Goal: Information Seeking & Learning: Learn about a topic

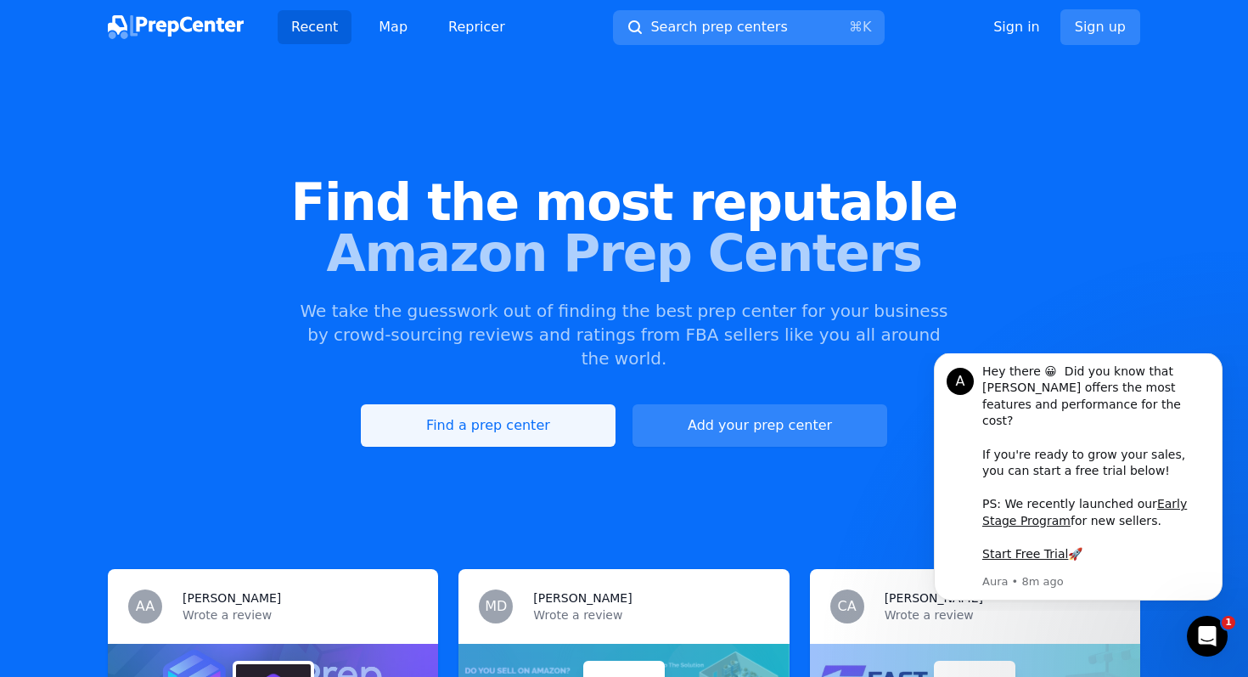
click at [428, 404] on link "Find a prep center" at bounding box center [488, 425] width 255 height 42
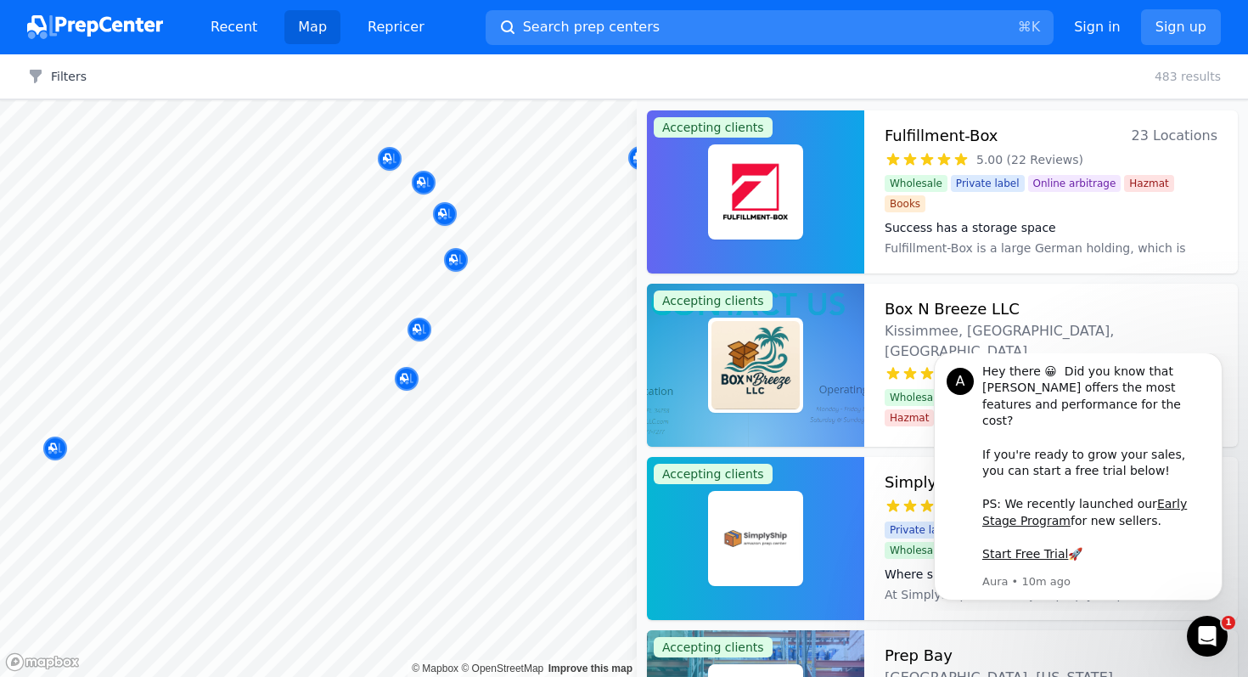
click at [405, 410] on body "Recent Map Repricer Search prep centers ⌘ K Open main menu Sign in Sign up Filt…" at bounding box center [624, 338] width 1248 height 677
click at [853, 67] on div "Filters Clear all 483 results" at bounding box center [624, 76] width 1248 height 45
click at [985, 308] on h3 "Box N Breeze LLC" at bounding box center [952, 309] width 135 height 24
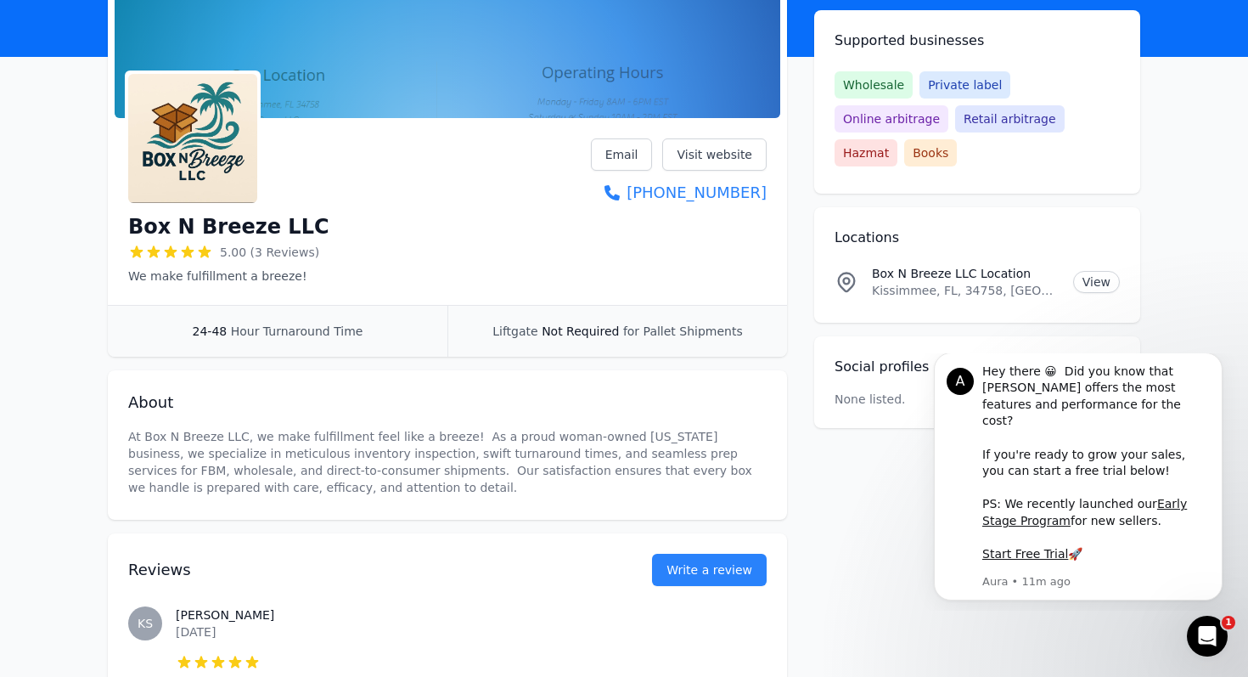
scroll to position [162, 0]
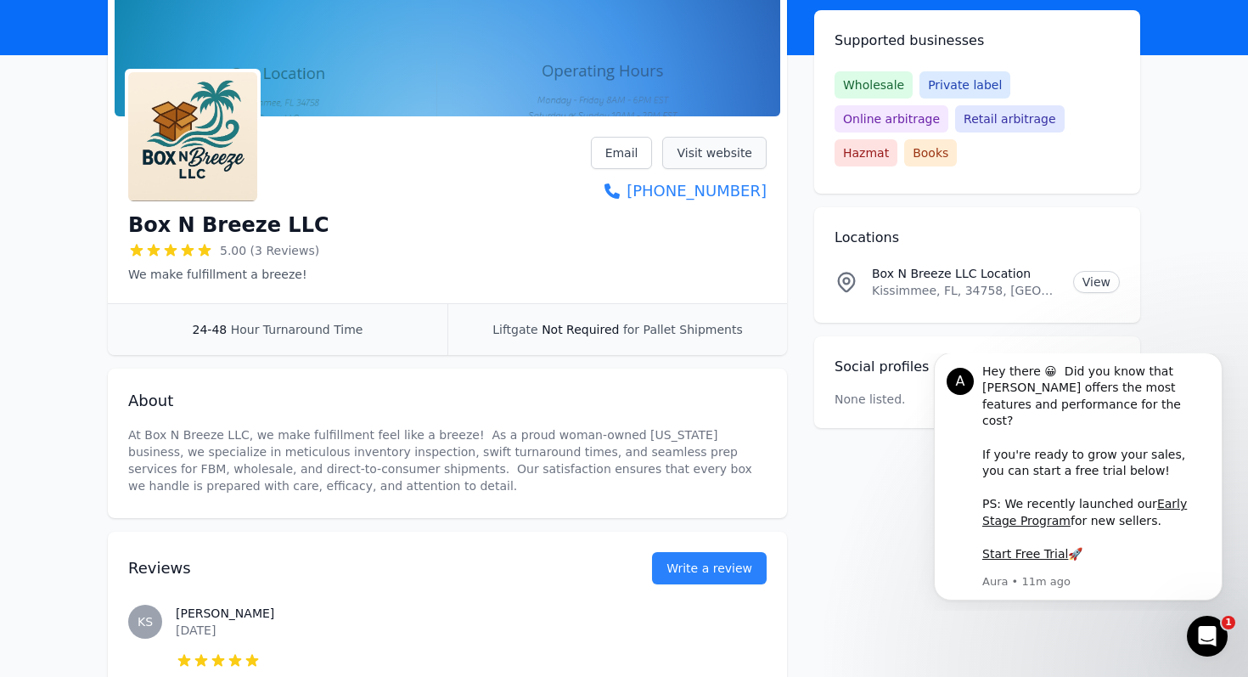
click at [746, 157] on link "Visit website" at bounding box center [714, 153] width 104 height 32
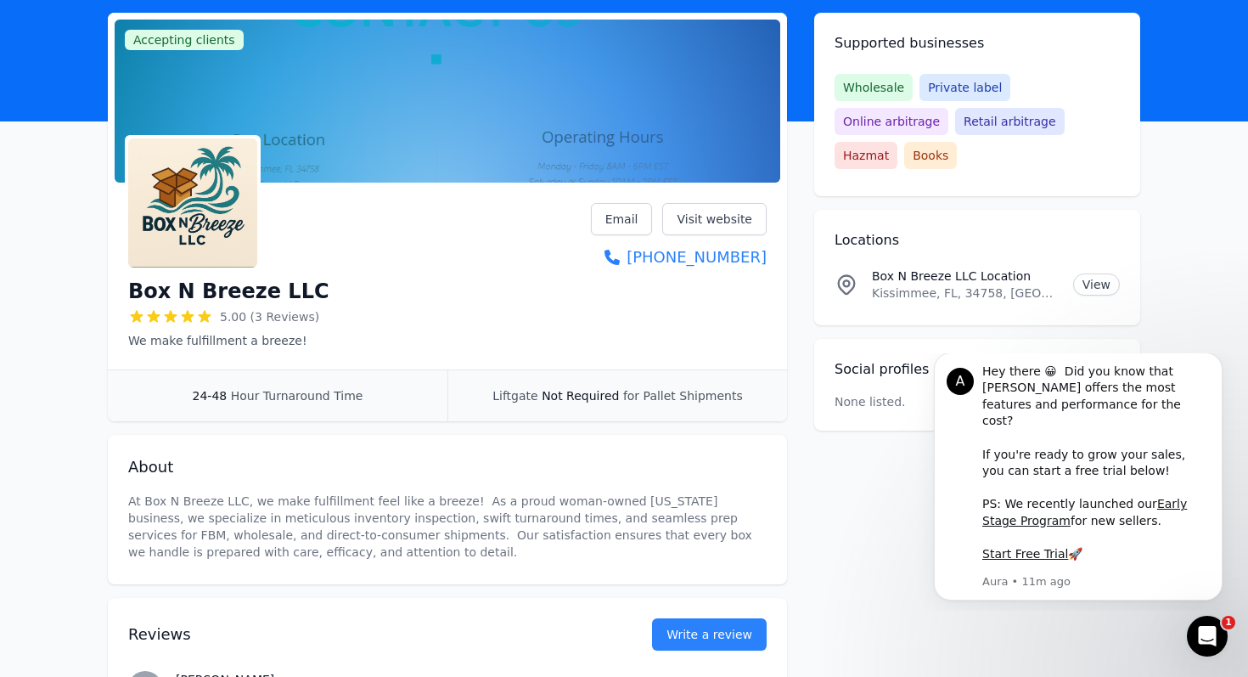
scroll to position [0, 0]
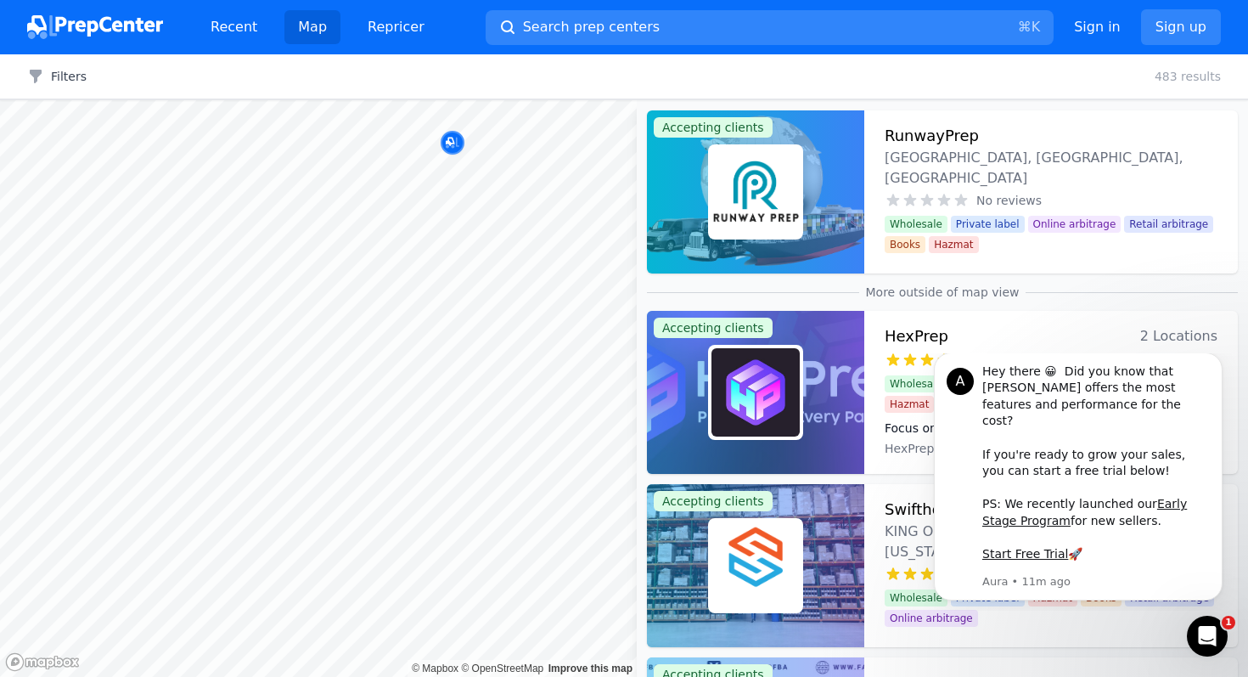
click at [326, 447] on body "Recent Map Repricer Search prep centers ⌘ K Open main menu Sign in Sign up Filt…" at bounding box center [624, 338] width 1248 height 677
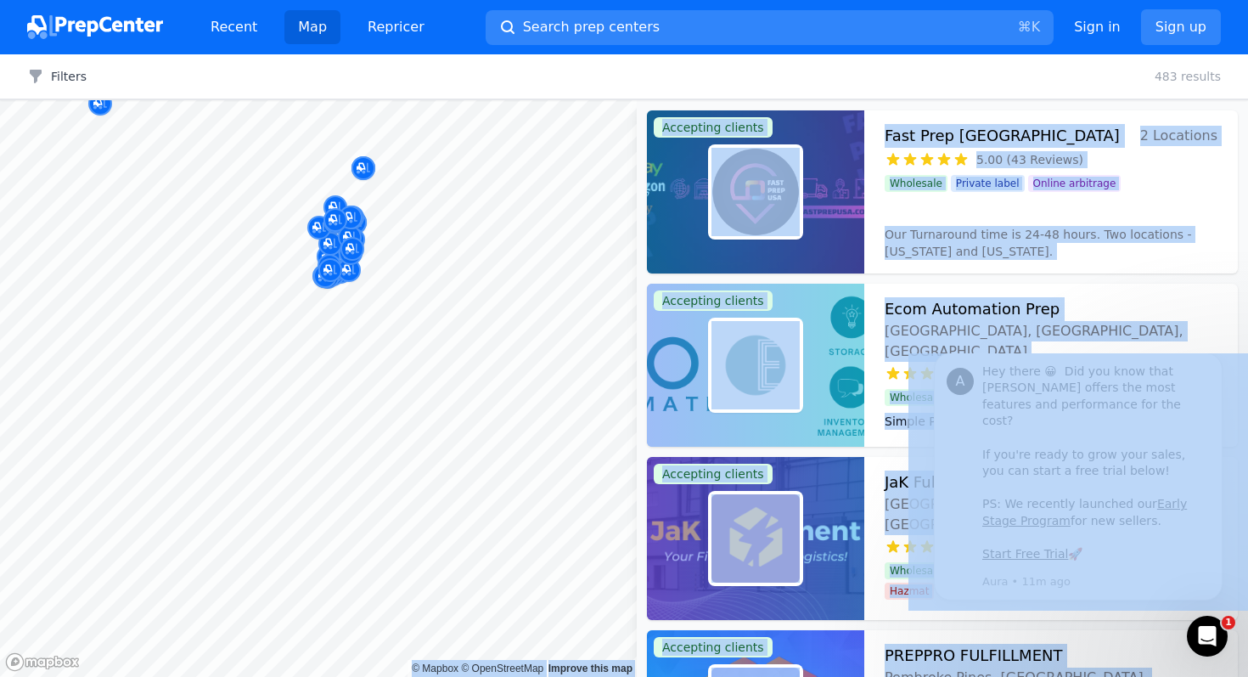
click at [414, 325] on div at bounding box center [554, 329] width 326 height 14
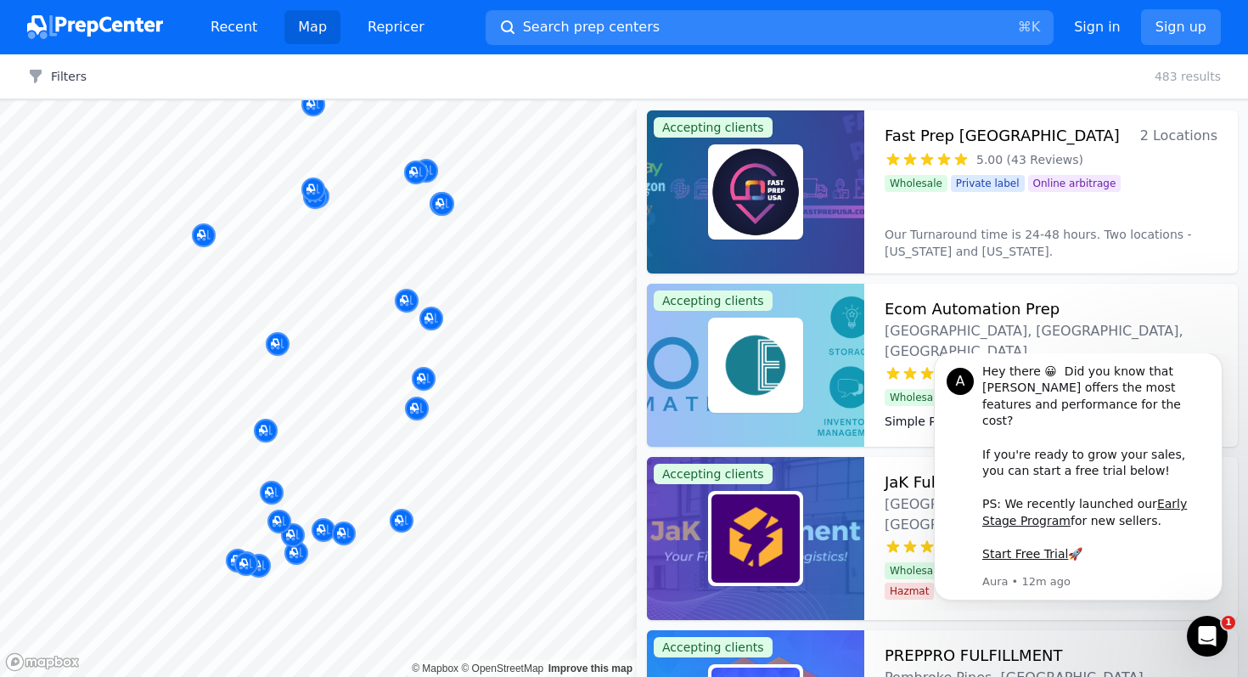
click at [403, 519] on div at bounding box center [521, 524] width 326 height 14
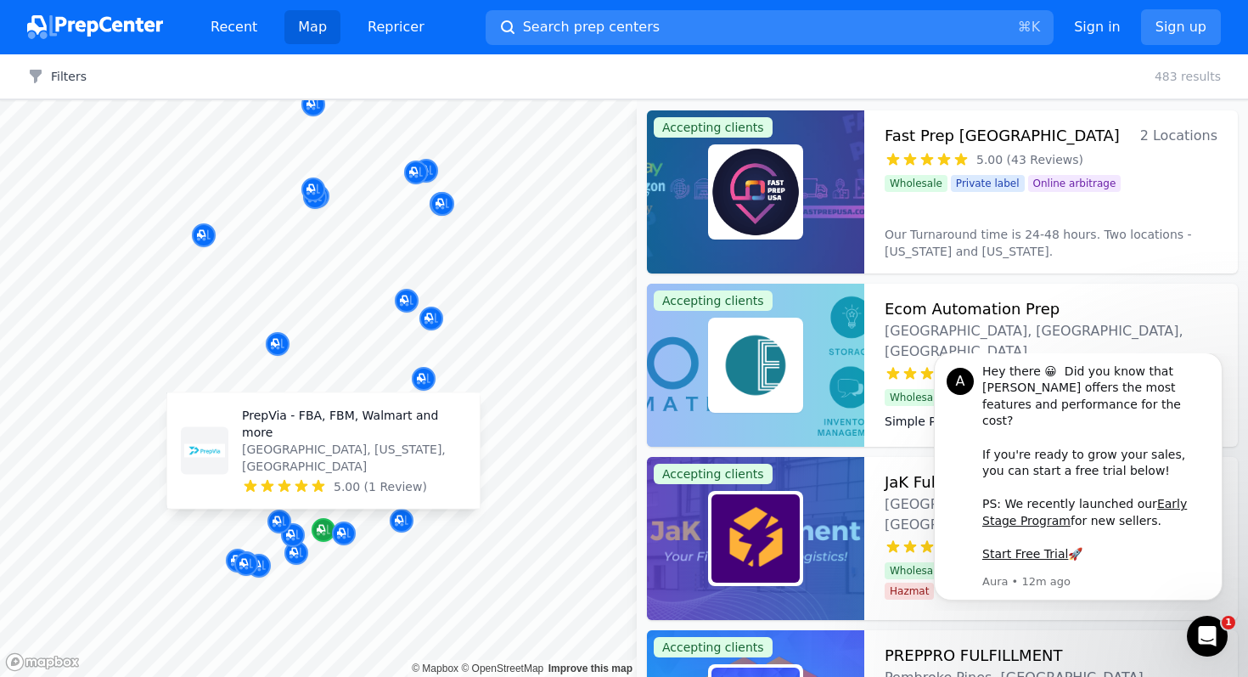
click at [320, 527] on icon "Map marker" at bounding box center [324, 529] width 14 height 17
click at [320, 526] on icon "Map marker" at bounding box center [321, 529] width 8 height 8
click at [321, 463] on p "[GEOGRAPHIC_DATA], [US_STATE], [GEOGRAPHIC_DATA]" at bounding box center [354, 458] width 224 height 34
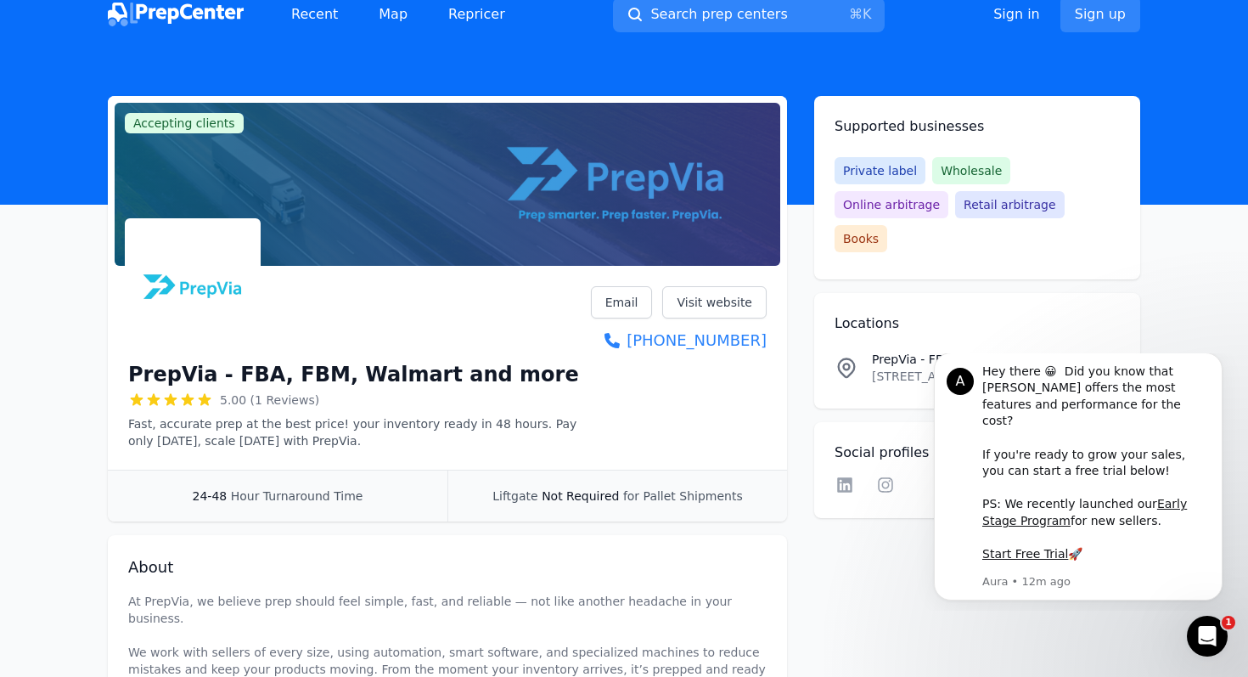
scroll to position [14, 0]
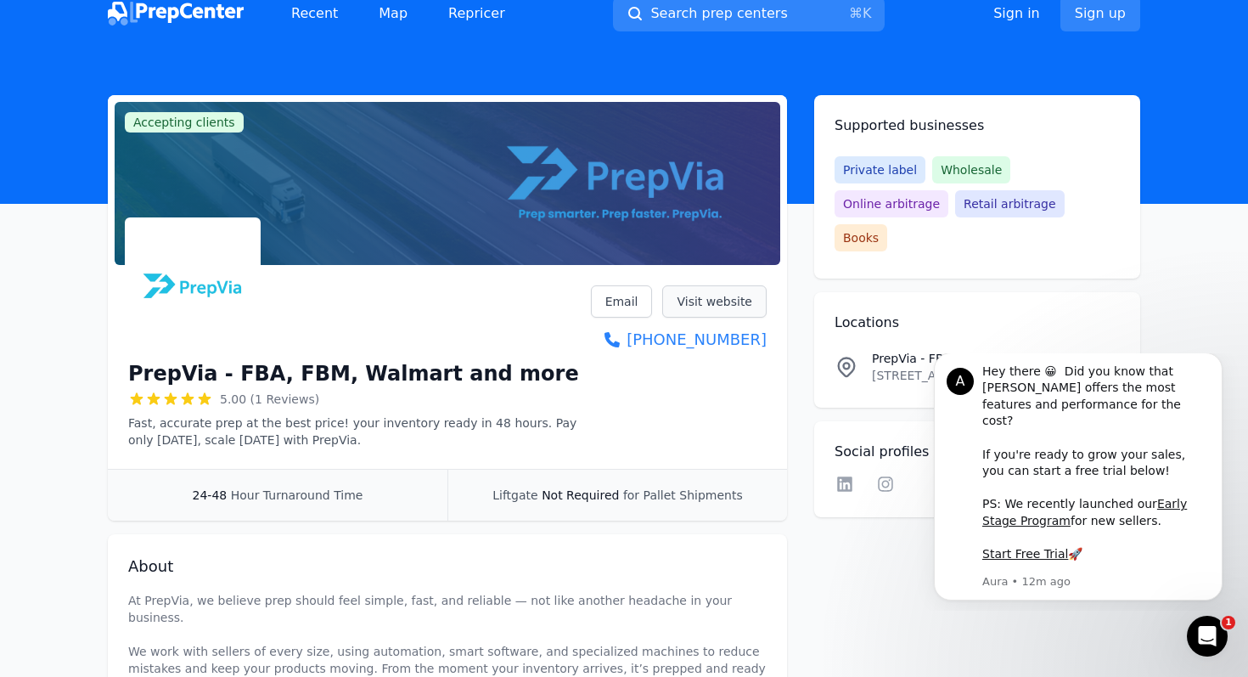
click at [732, 311] on link "Visit website" at bounding box center [714, 301] width 104 height 32
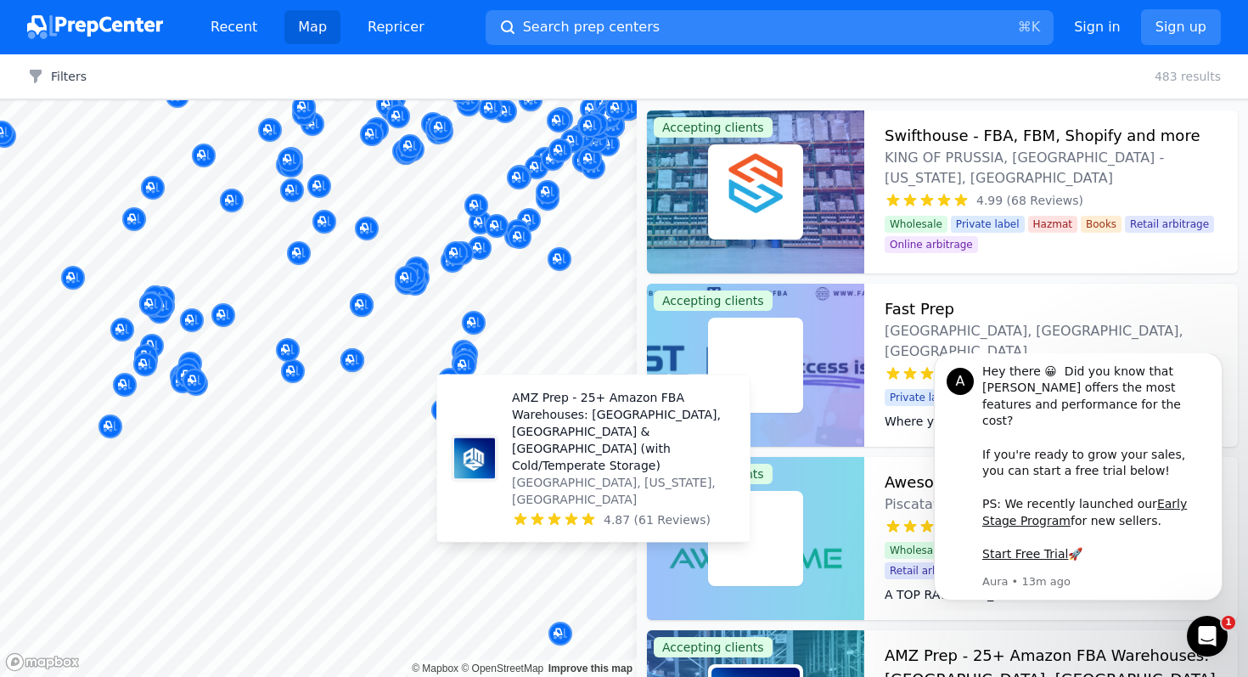
click at [457, 100] on div at bounding box center [318, 100] width 637 height 0
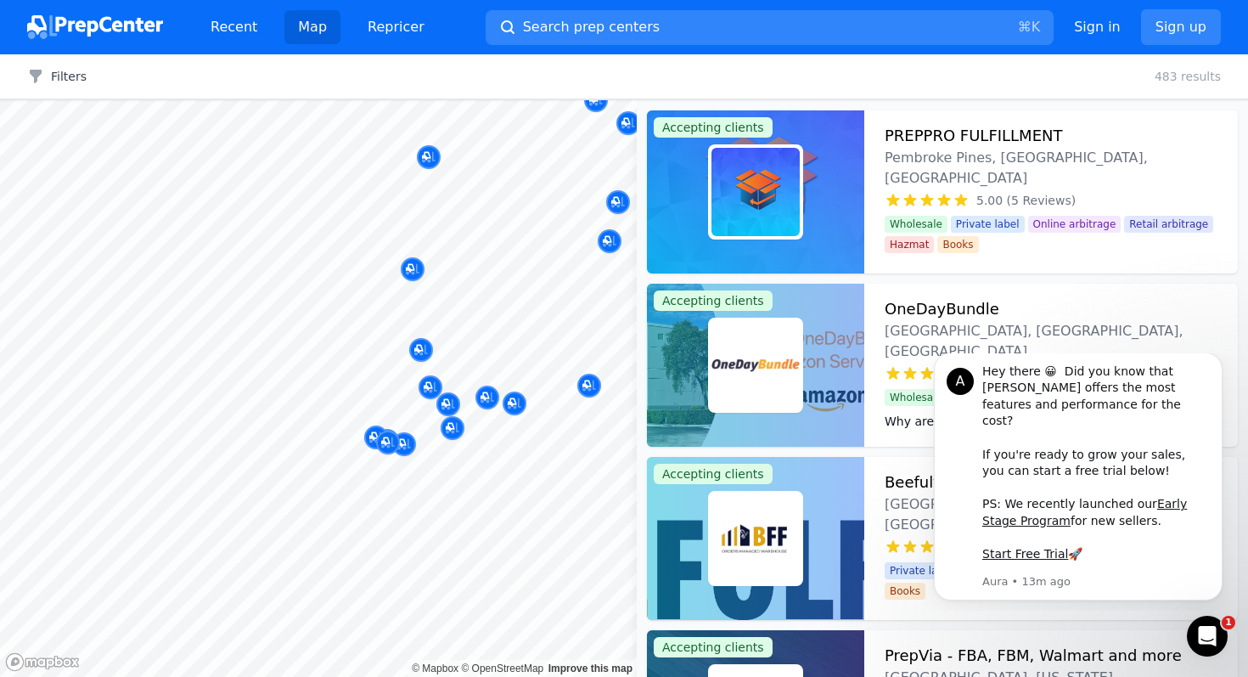
click at [430, 384] on div at bounding box center [448, 387] width 326 height 14
click at [456, 432] on div at bounding box center [404, 427] width 326 height 14
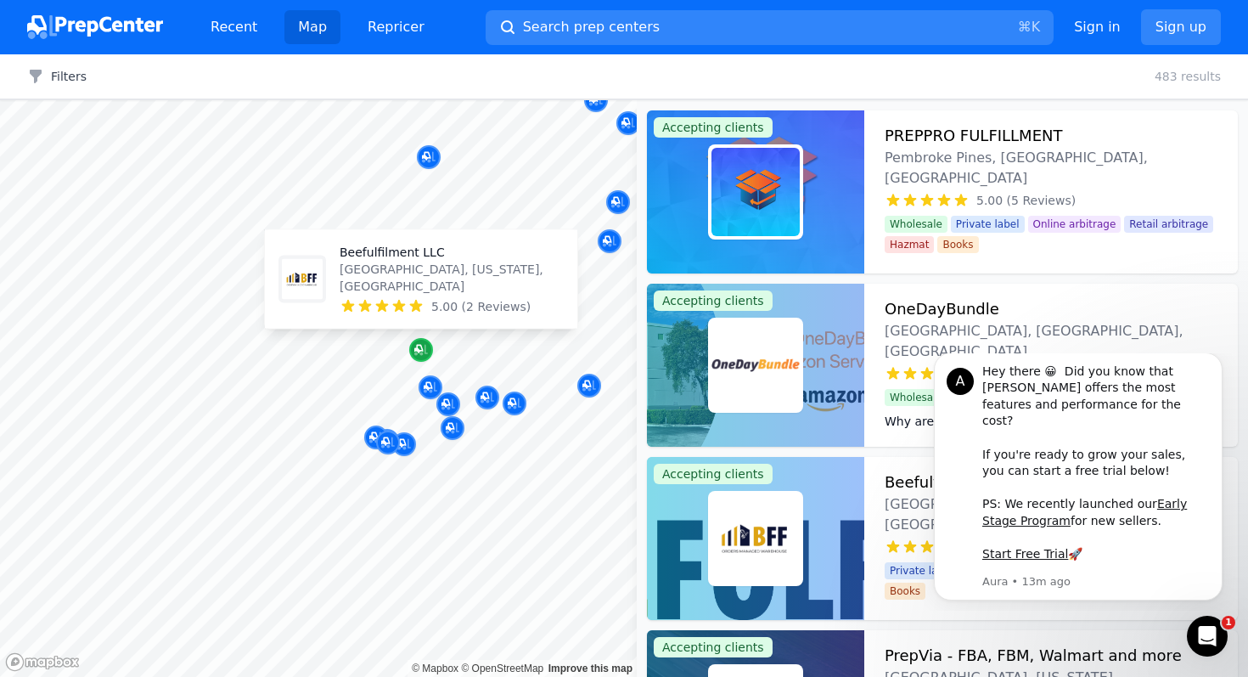
click at [425, 346] on icon "Map marker" at bounding box center [421, 350] width 14 height 11
click at [395, 261] on p "Beefulfilment LLC" at bounding box center [452, 252] width 224 height 17
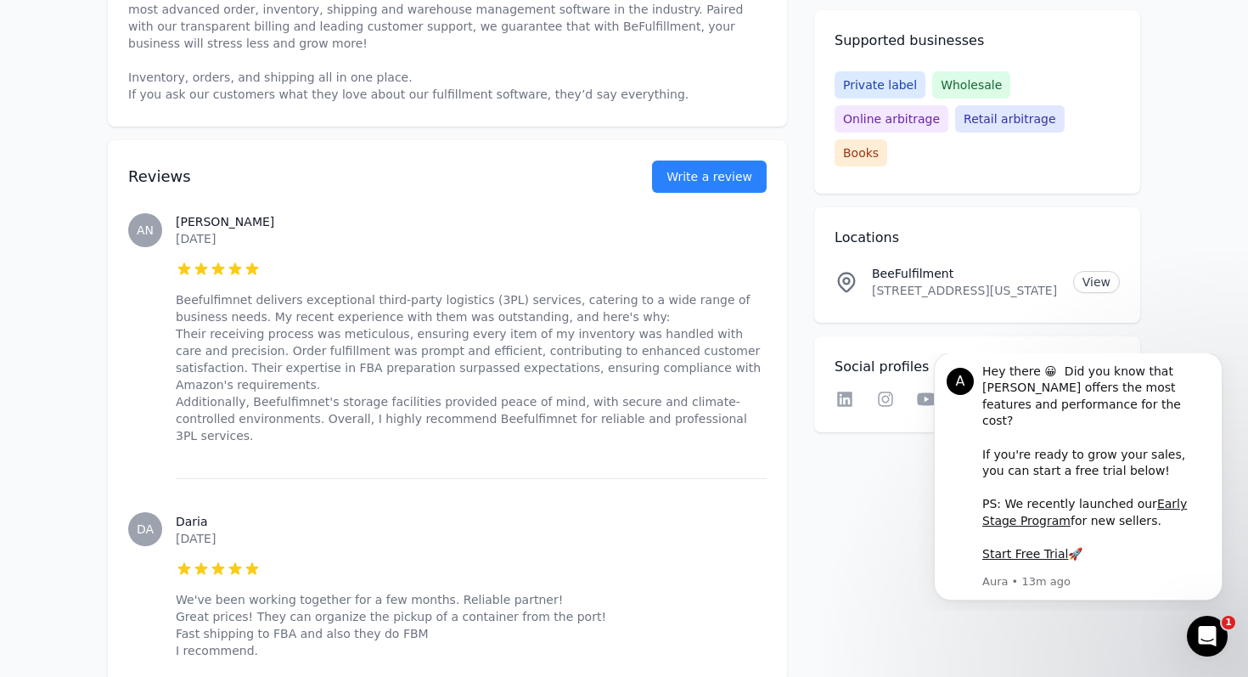
scroll to position [658, 0]
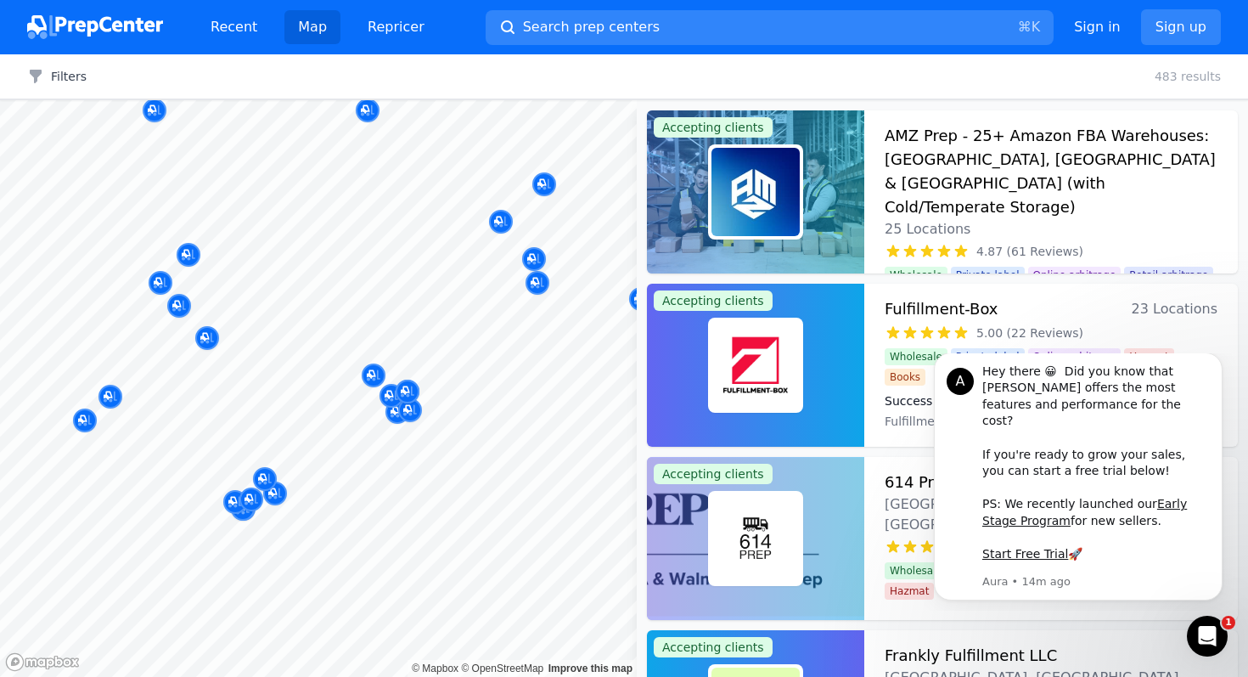
click at [538, 287] on div "LBOE Prep Wisconsin, US 5.00 (7 Reviews)" at bounding box center [415, 242] width 326 height 99
click at [538, 288] on div "LBOE Prep Wisconsin, US 5.00 (7 Reviews)" at bounding box center [415, 242] width 326 height 99
click at [537, 287] on div "LBOE Prep Wisconsin, US 5.00 (7 Reviews)" at bounding box center [415, 242] width 326 height 99
click at [541, 287] on div at bounding box center [415, 285] width 326 height 14
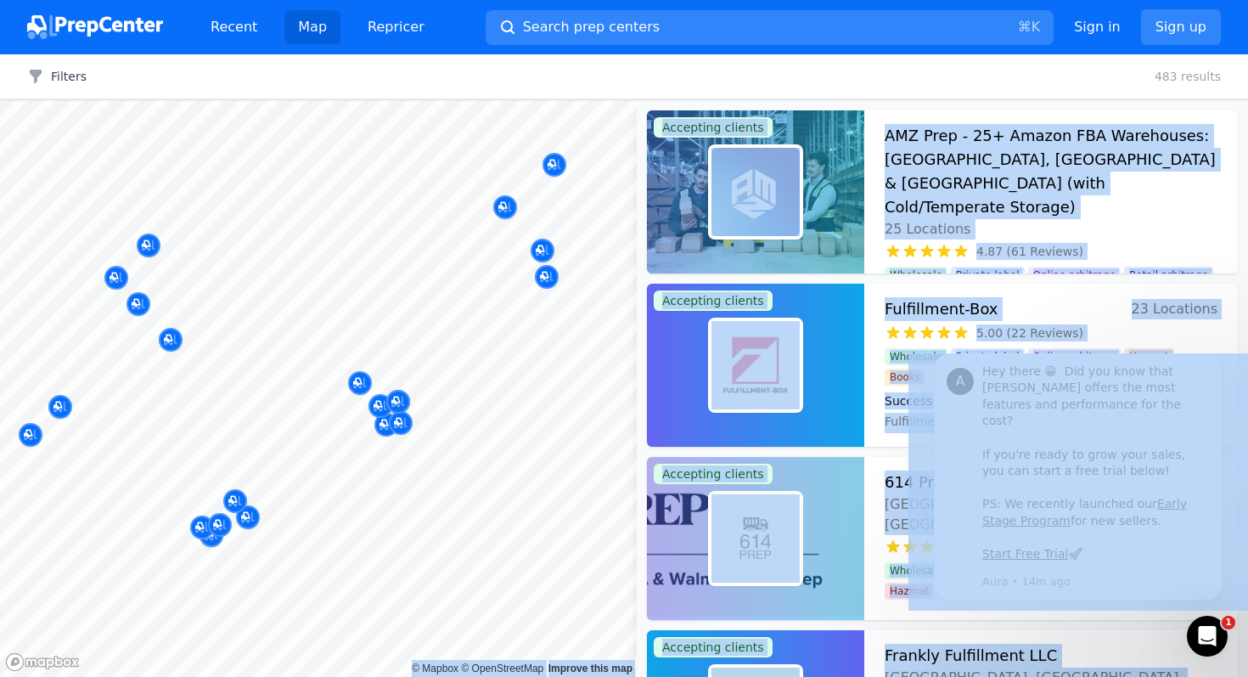
click at [398, 381] on body "Recent Map Repricer Search prep centers ⌘ K Open main menu Sign in Sign up Filt…" at bounding box center [624, 338] width 1248 height 677
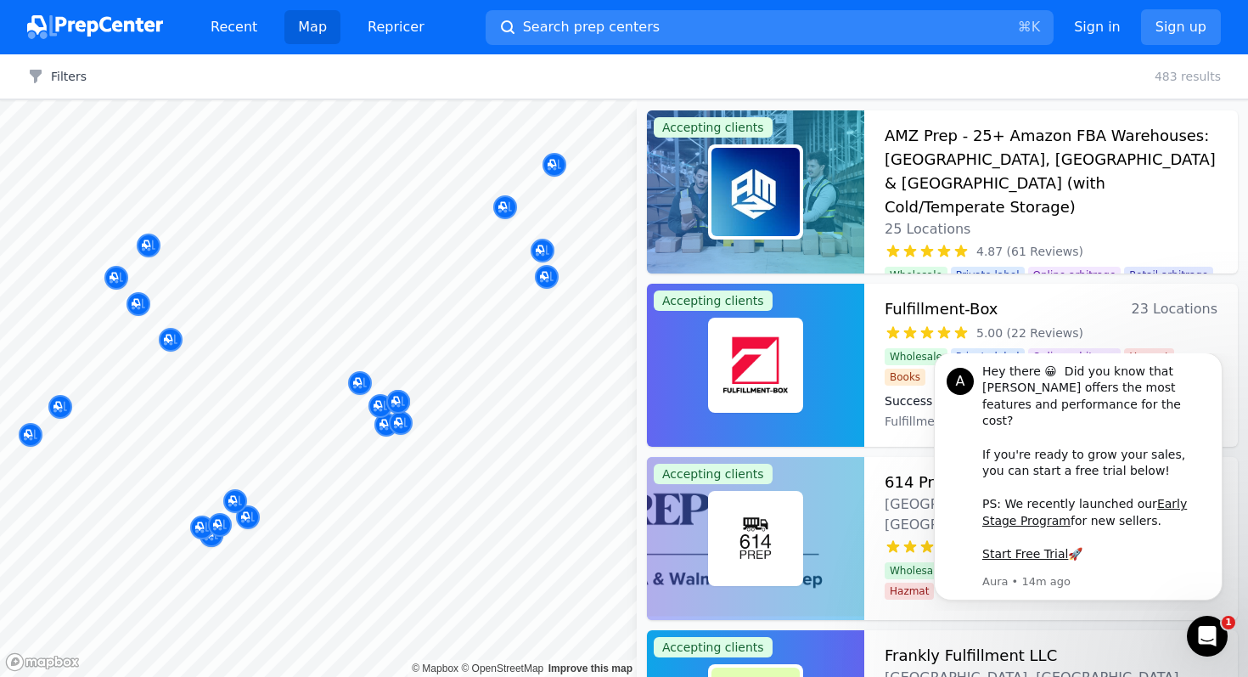
click at [985, 76] on div "Filters Clear all 483 results" at bounding box center [624, 76] width 1248 height 45
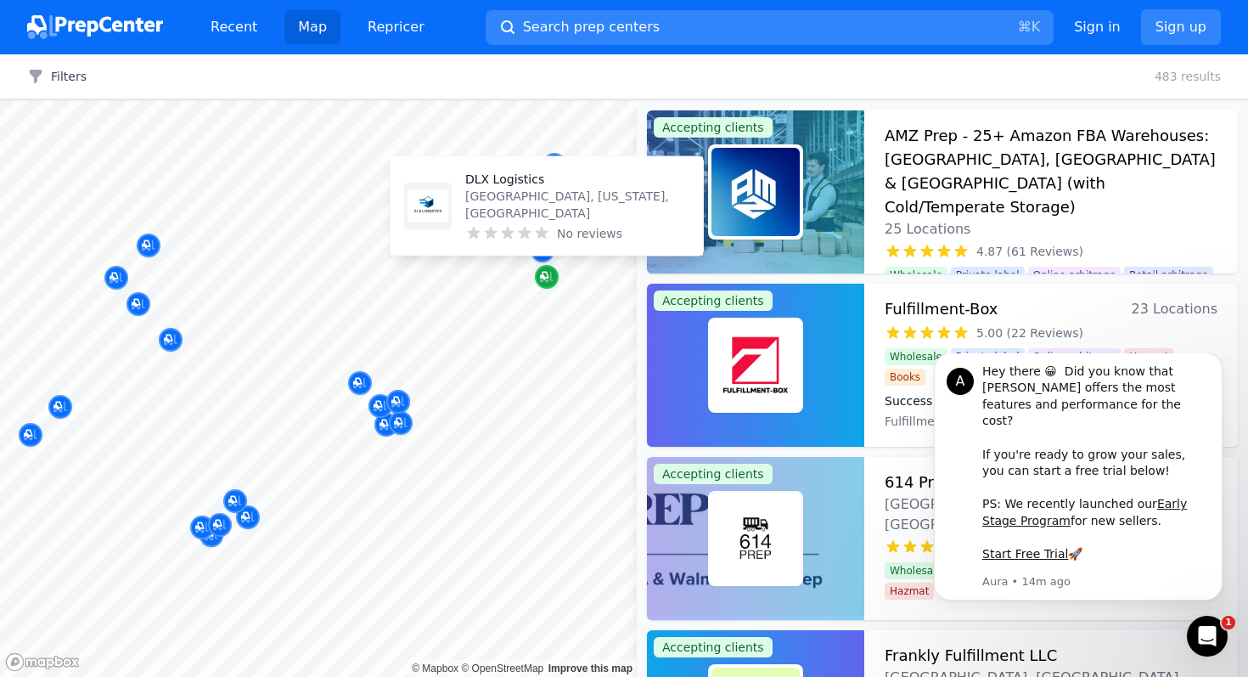
click at [549, 268] on icon "Map marker" at bounding box center [547, 276] width 14 height 17
click at [530, 209] on p "[GEOGRAPHIC_DATA], [US_STATE], [GEOGRAPHIC_DATA]" at bounding box center [577, 205] width 224 height 34
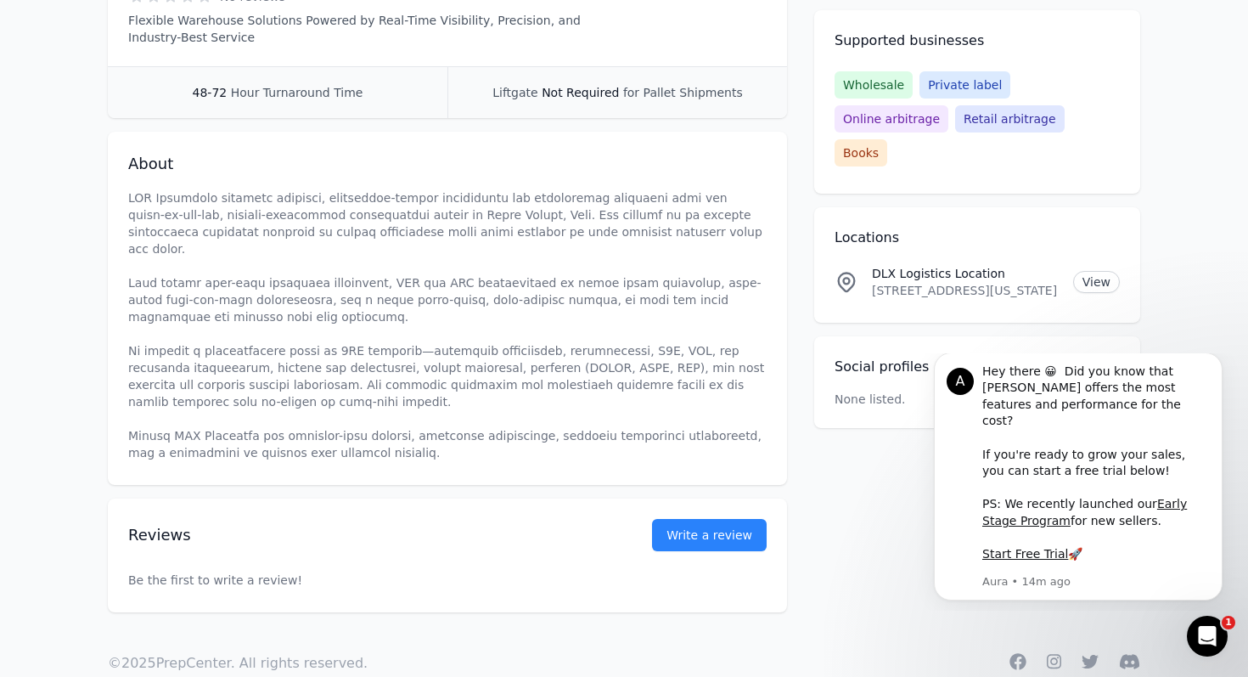
scroll to position [436, 0]
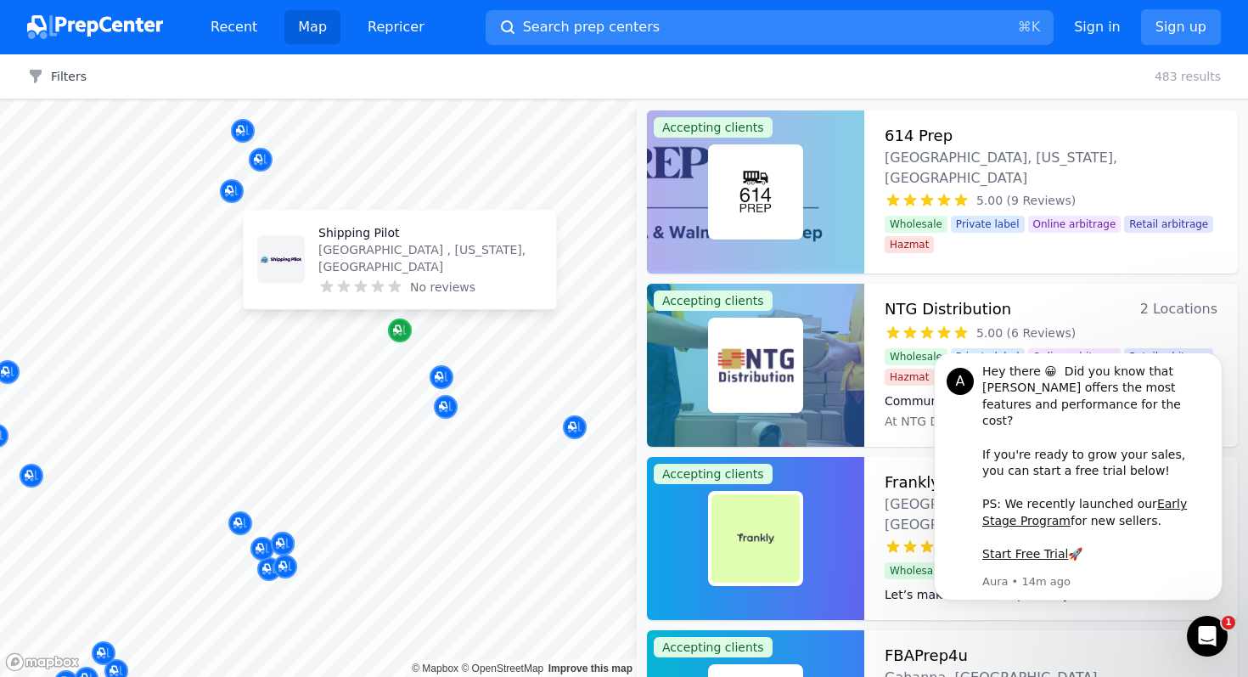
click at [397, 335] on icon "Map marker" at bounding box center [400, 330] width 14 height 17
click at [398, 269] on p "[GEOGRAPHIC_DATA] , [US_STATE], [GEOGRAPHIC_DATA]" at bounding box center [430, 258] width 224 height 34
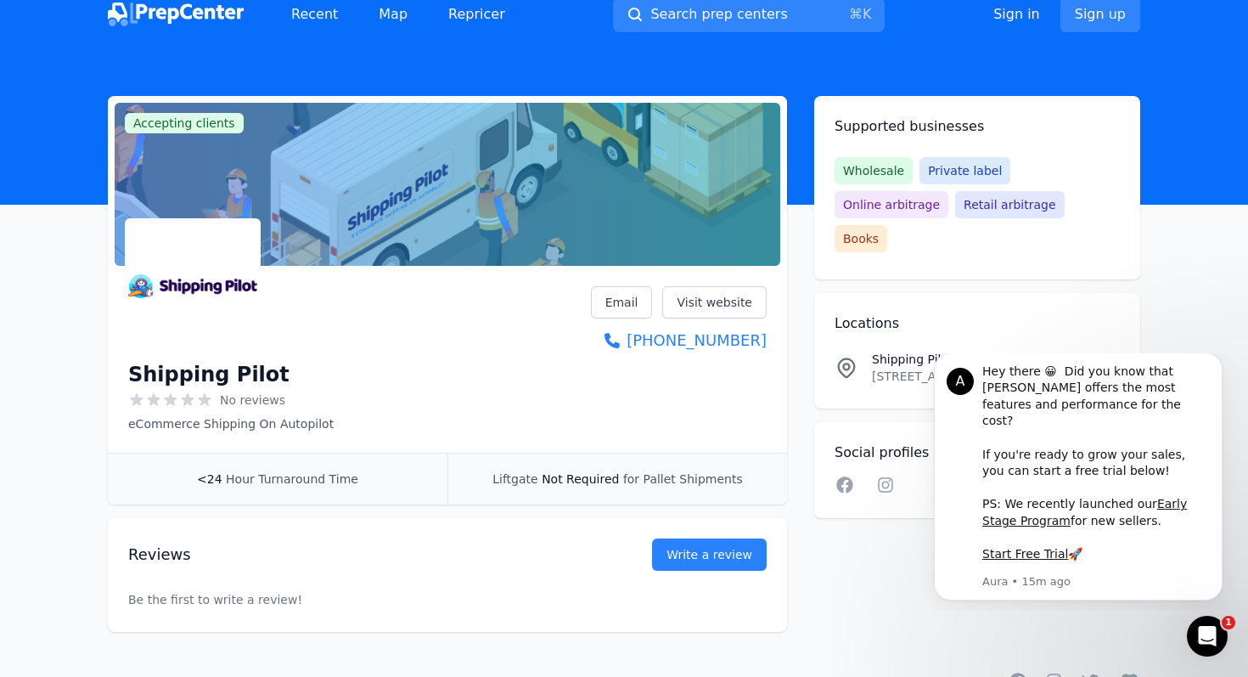
scroll to position [70, 0]
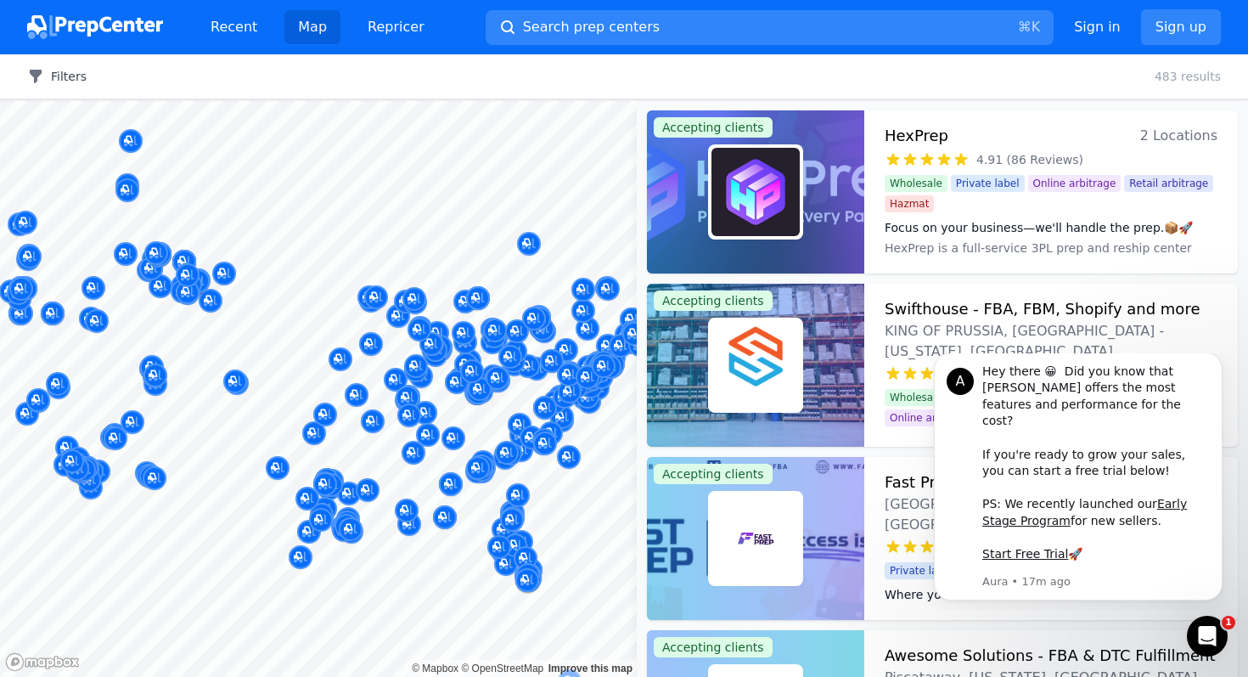
click at [32, 79] on icon "button" at bounding box center [35, 76] width 17 height 17
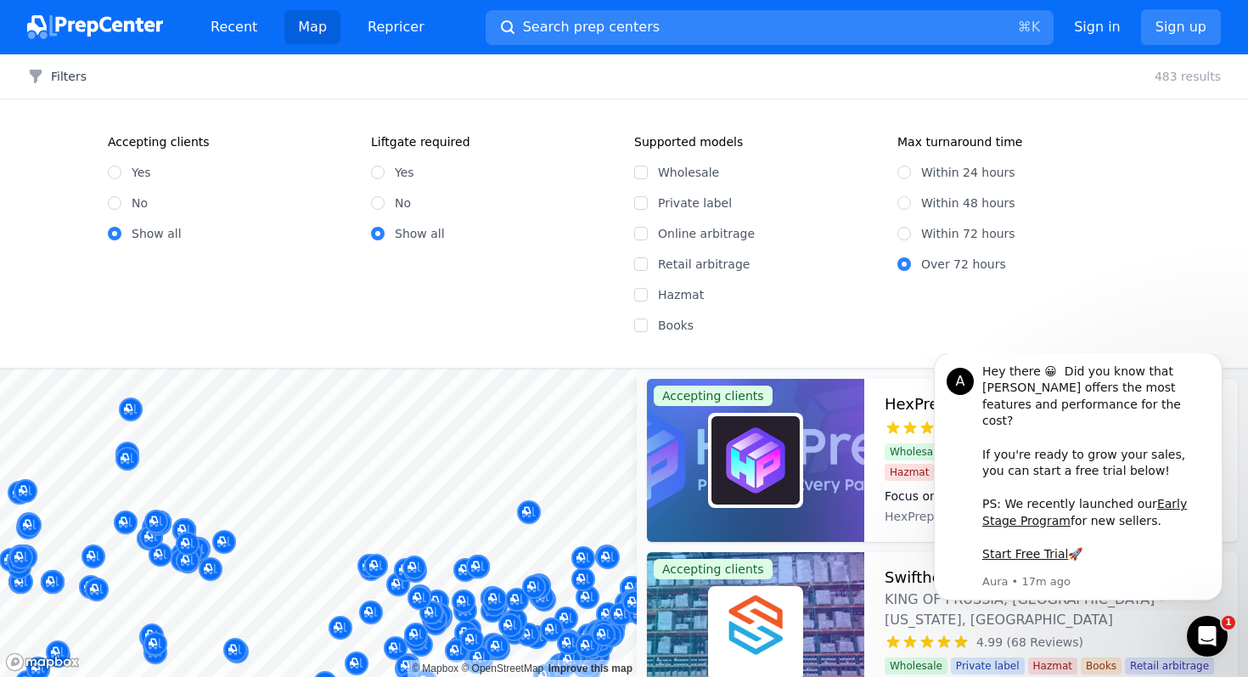
click at [650, 227] on div at bounding box center [529, 226] width 326 height 14
click at [638, 260] on input "Retail arbitrage" at bounding box center [641, 264] width 14 height 14
checkbox input "true"
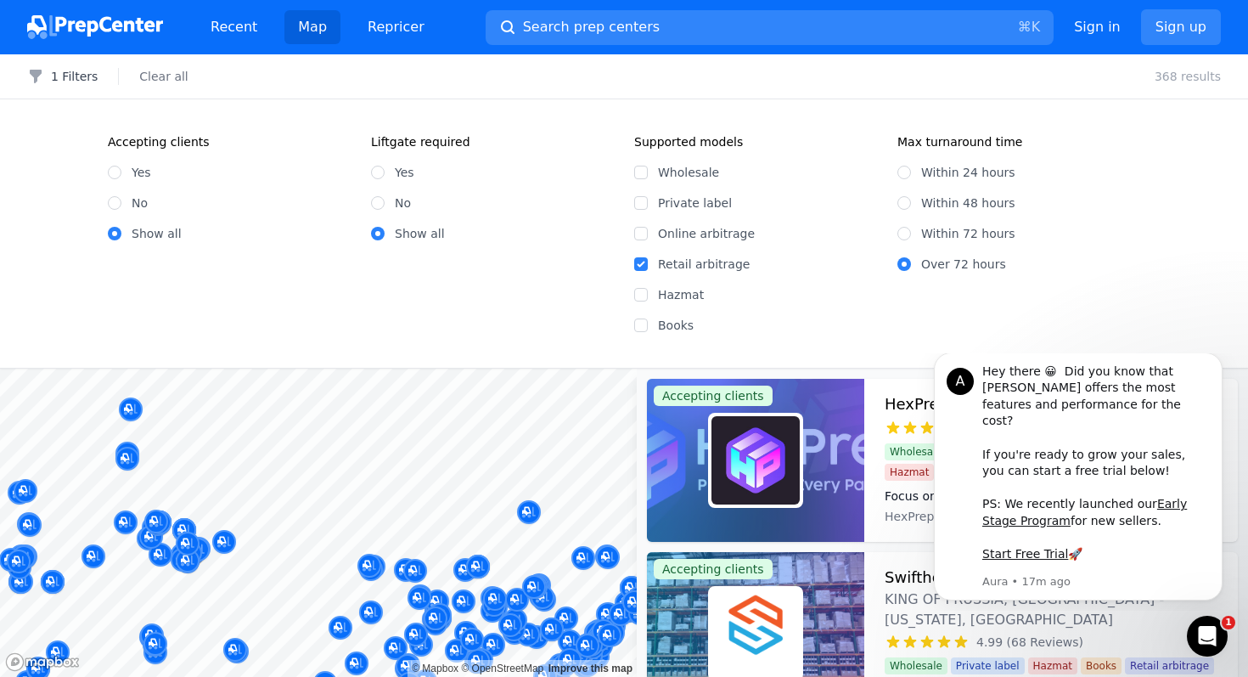
click at [925, 78] on div "1 Filters Clear all 368 results" at bounding box center [624, 76] width 1248 height 45
click at [1240, 108] on div "Accepting clients Yes No Show all Liftgate required Yes No Show all Supported m…" at bounding box center [624, 233] width 1248 height 268
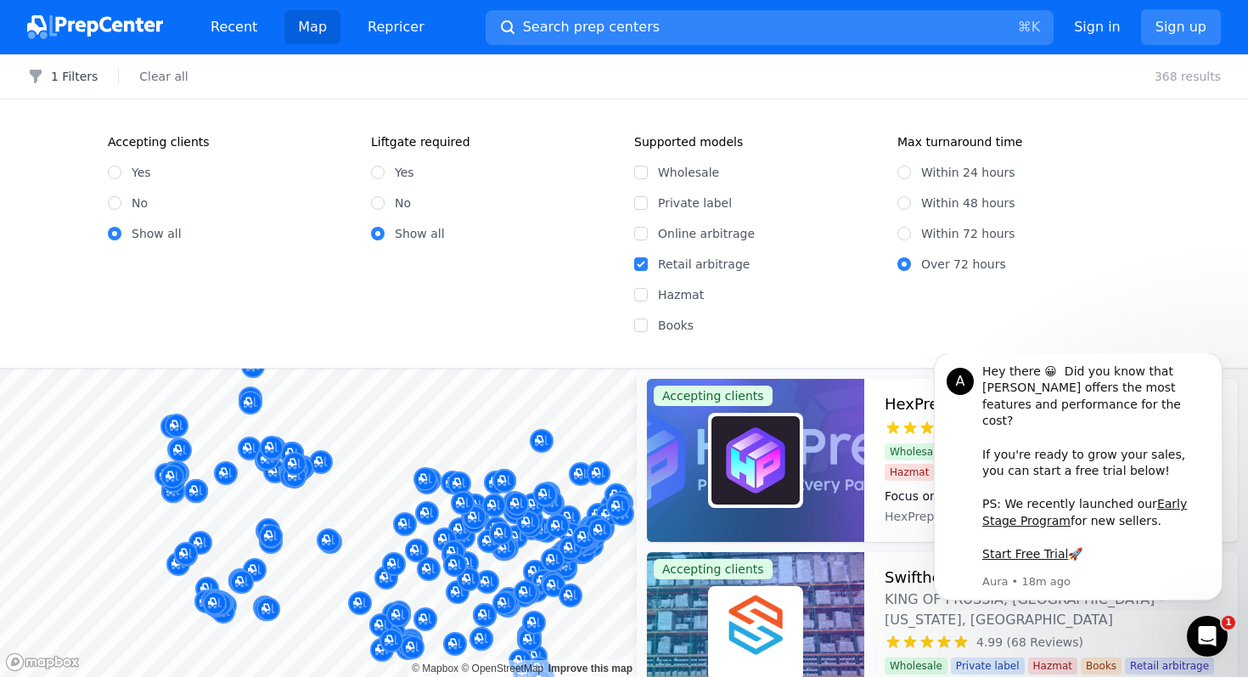
click at [451, 263] on div "Filters 1 Filters Clear all 368 results Accepting clients Yes No Show all Liftg…" at bounding box center [624, 365] width 1248 height 622
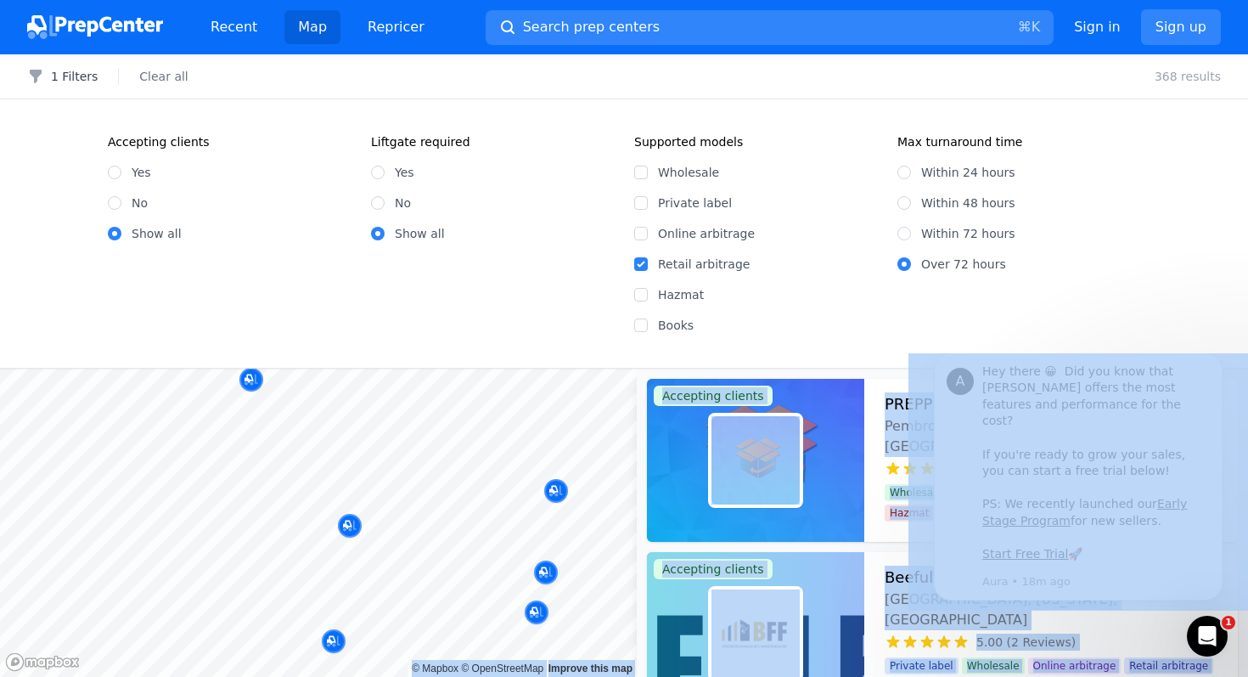
click at [460, 480] on div at bounding box center [518, 477] width 326 height 14
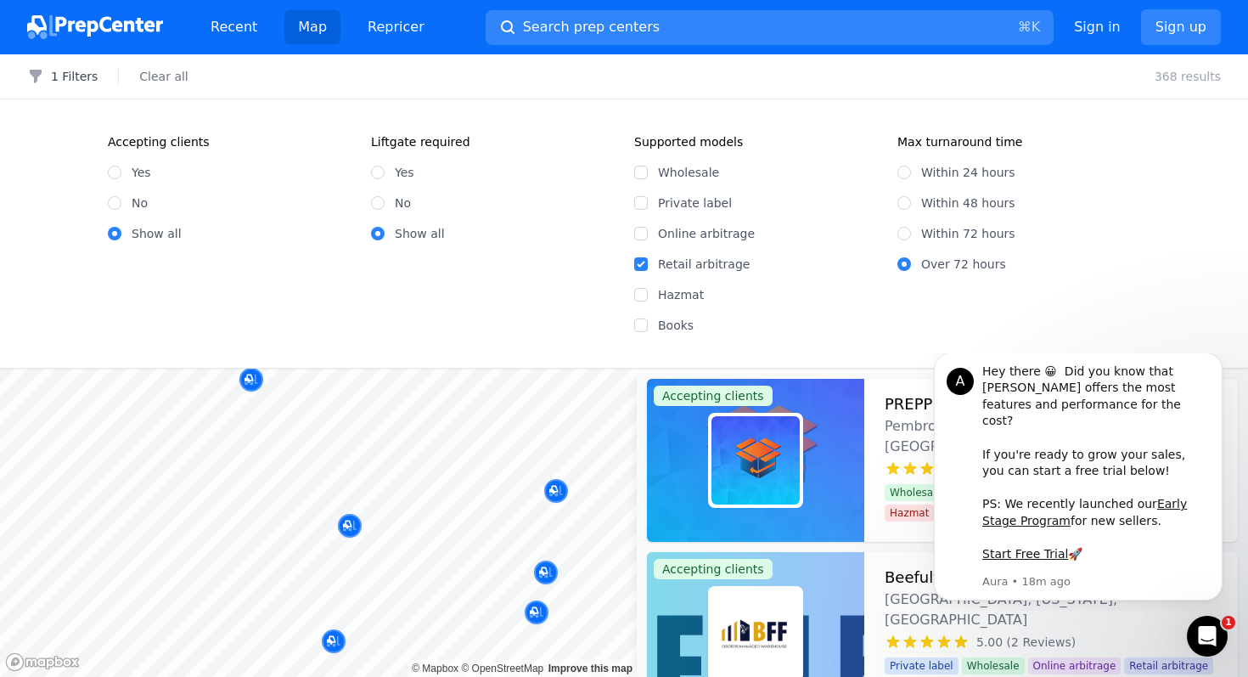
click at [538, 624] on button "Map marker" at bounding box center [537, 612] width 24 height 25
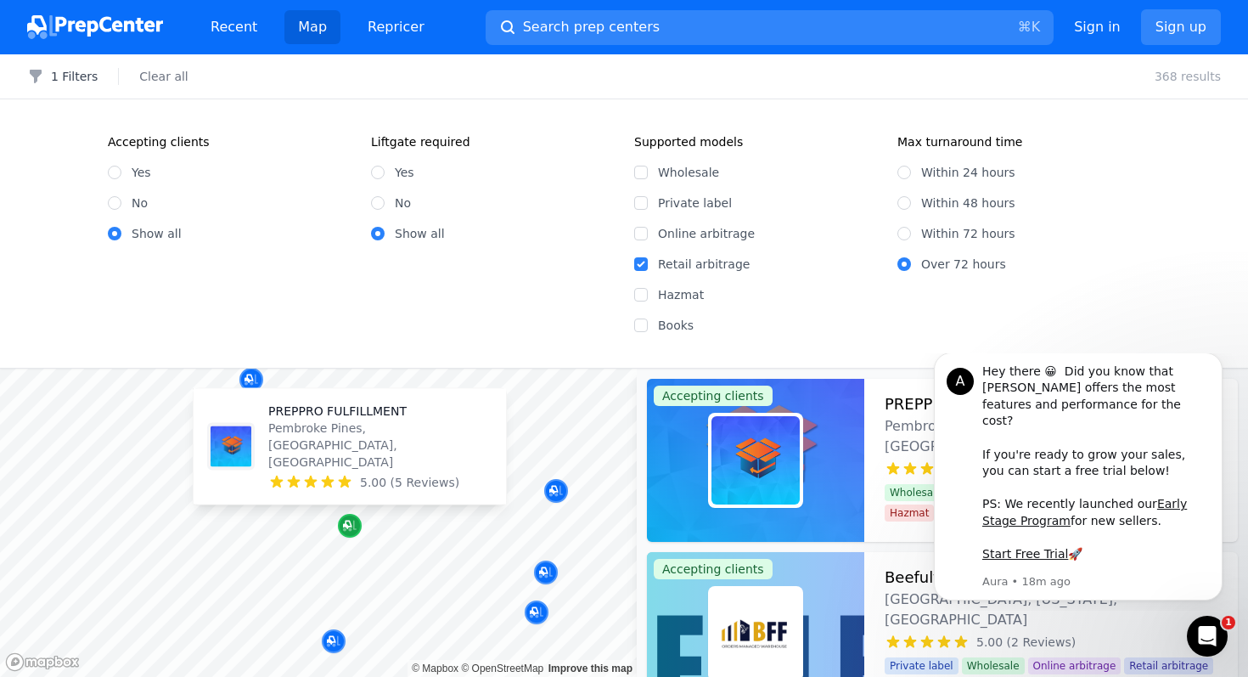
click at [347, 521] on icon "Map marker" at bounding box center [350, 525] width 14 height 17
click at [341, 420] on p "PREPPRO FULFILLMENT" at bounding box center [380, 411] width 224 height 17
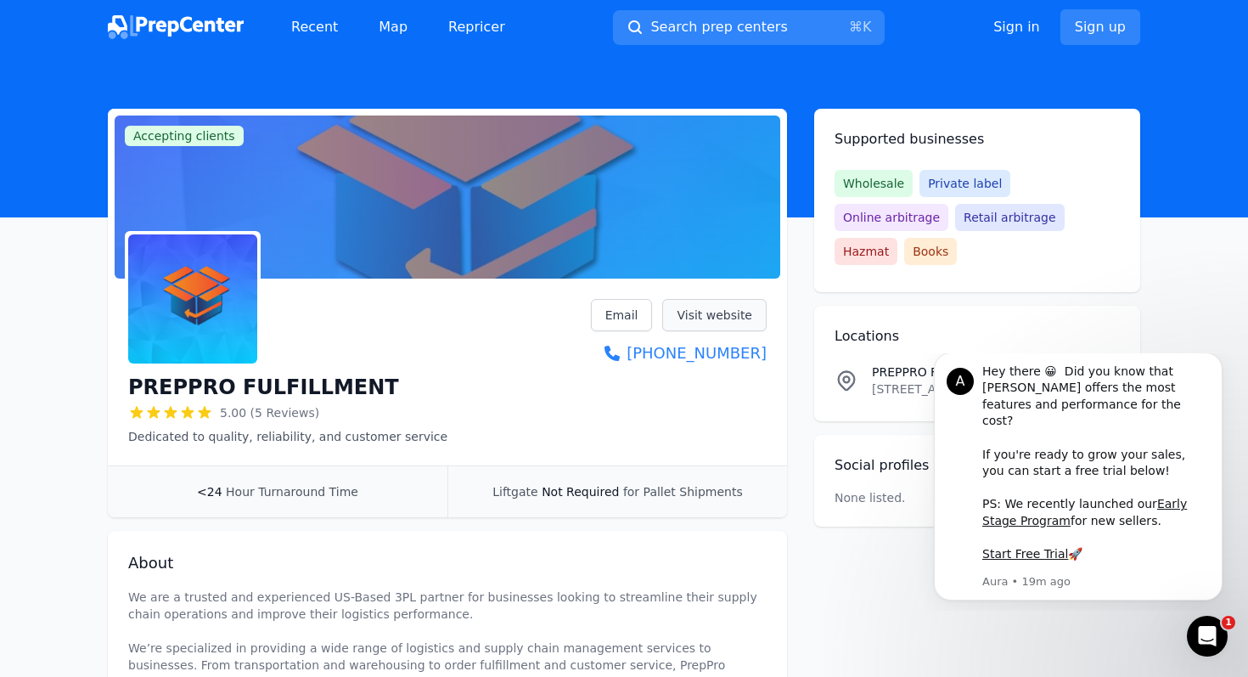
click at [707, 327] on link "Visit website" at bounding box center [714, 315] width 104 height 32
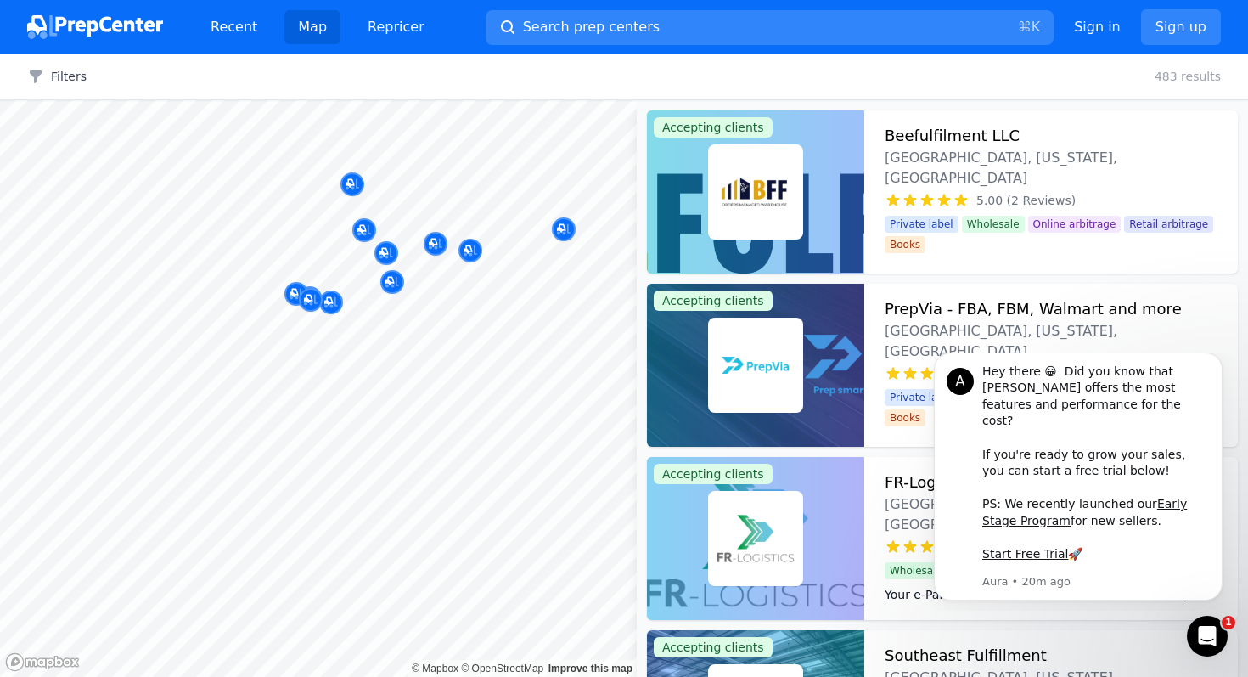
click at [619, 400] on body "Recent Map Repricer Search prep centers ⌘ K Open main menu Sign in Sign up Filt…" at bounding box center [624, 338] width 1248 height 677
click at [394, 283] on div at bounding box center [311, 282] width 326 height 14
click at [395, 282] on div at bounding box center [311, 282] width 326 height 14
click at [393, 286] on div at bounding box center [311, 282] width 326 height 14
click at [393, 282] on div at bounding box center [311, 282] width 326 height 14
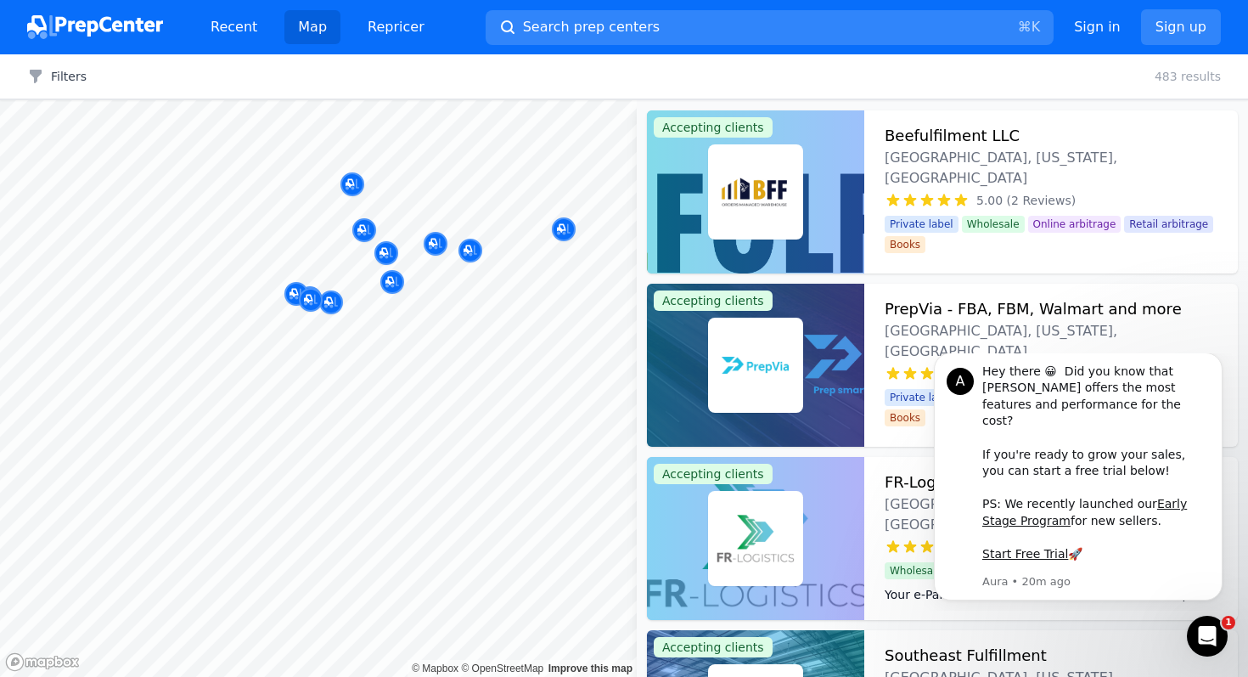
click at [361, 232] on div at bounding box center [386, 235] width 326 height 14
click at [565, 233] on div at bounding box center [470, 233] width 326 height 14
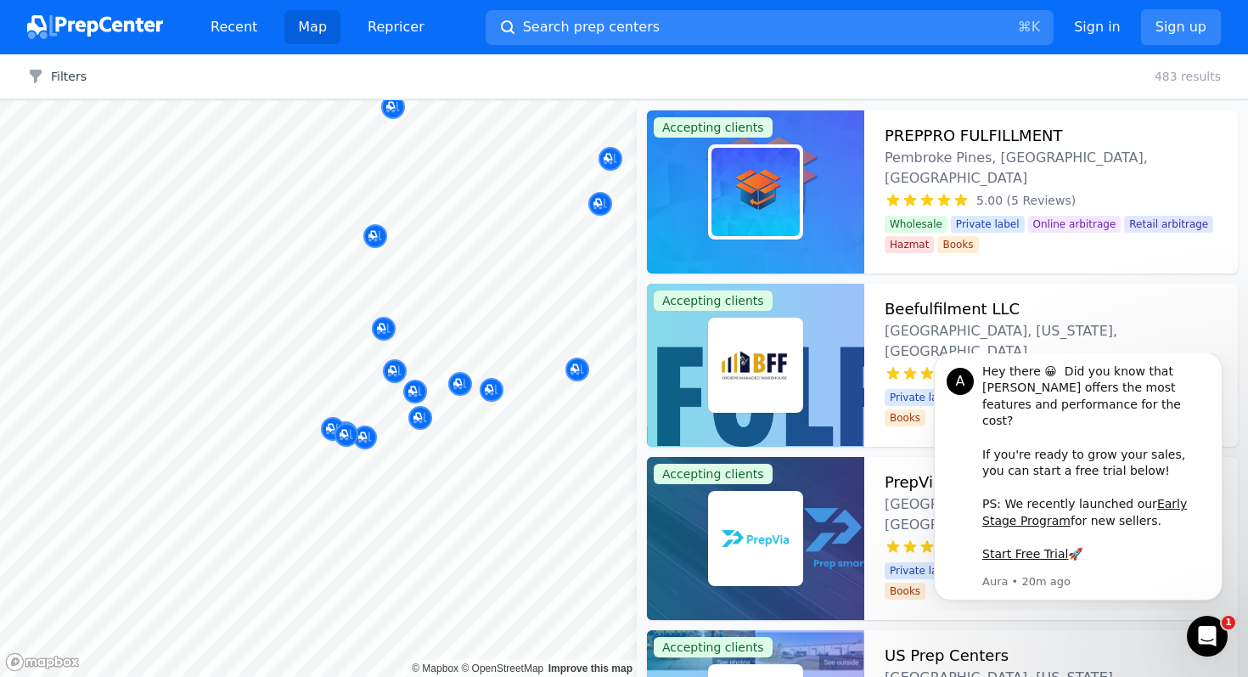
drag, startPoint x: 559, startPoint y: 204, endPoint x: 557, endPoint y: 377, distance: 173.2
click at [557, 377] on body "Recent Map Repricer Search prep centers ⌘ K Open main menu Sign in Sign up Filt…" at bounding box center [624, 338] width 1248 height 677
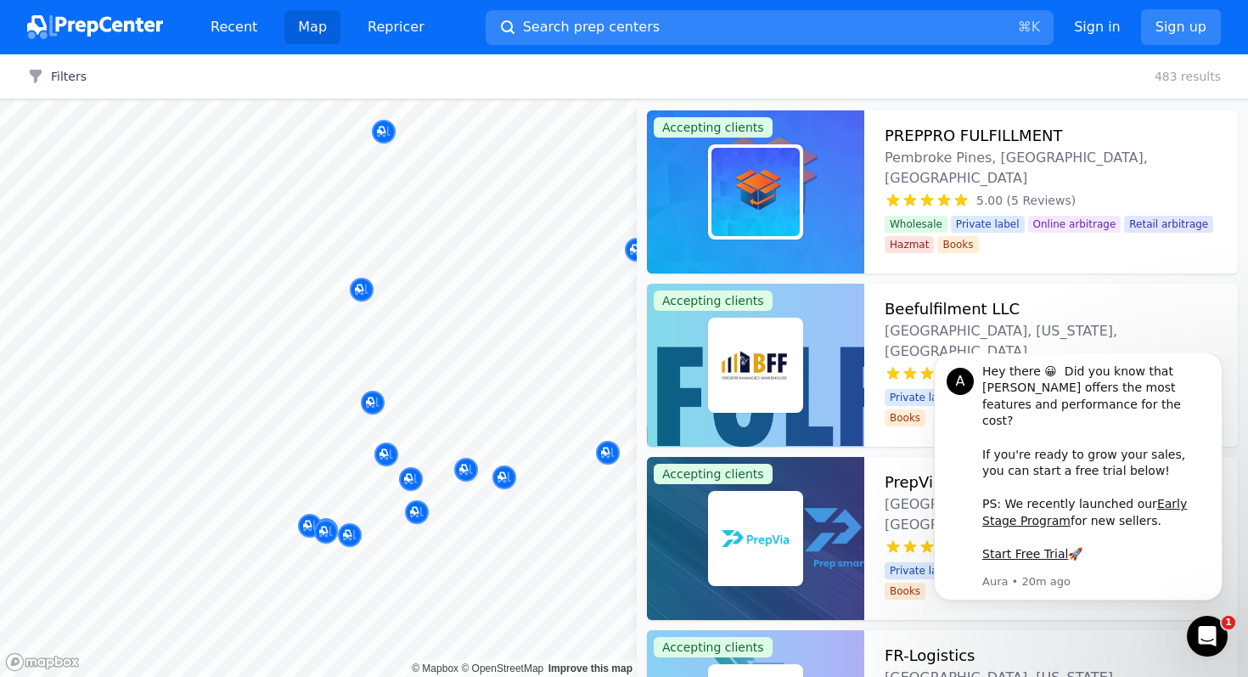
click at [391, 408] on div at bounding box center [515, 404] width 326 height 14
click at [412, 482] on icon "Map marker" at bounding box center [411, 479] width 14 height 11
click at [403, 408] on div at bounding box center [515, 404] width 326 height 14
click at [400, 414] on p "[GEOGRAPHIC_DATA], [US_STATE], [GEOGRAPHIC_DATA]" at bounding box center [441, 407] width 224 height 34
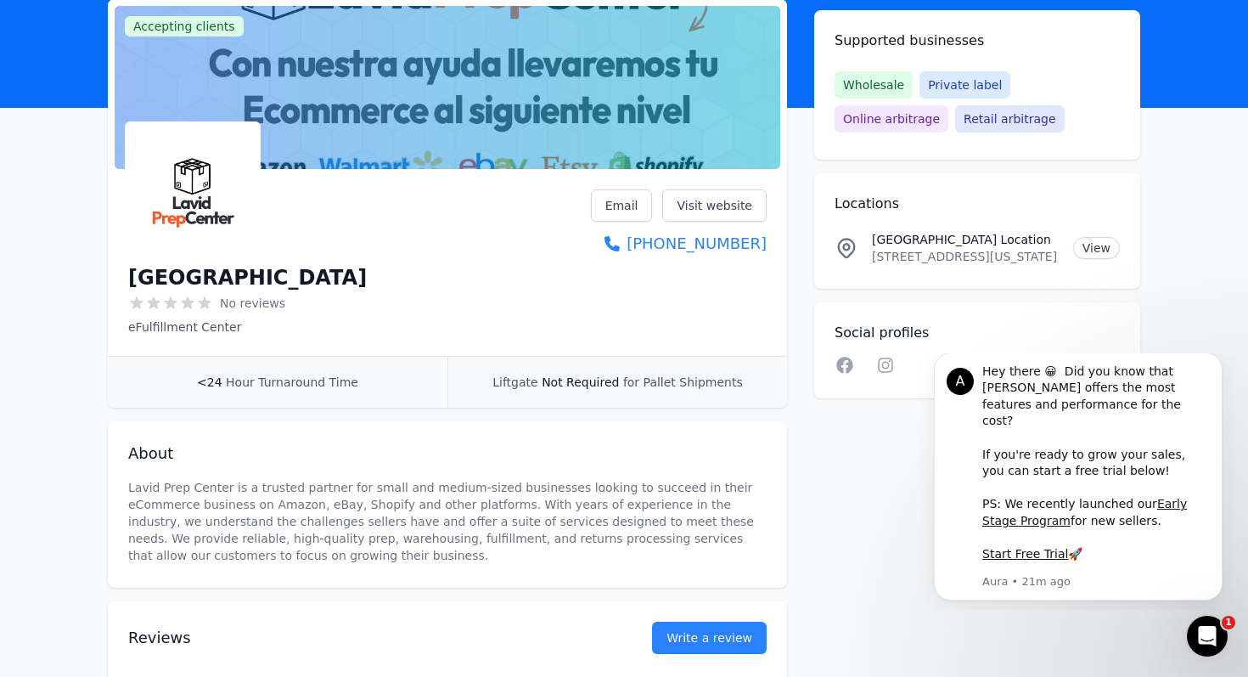
scroll to position [115, 0]
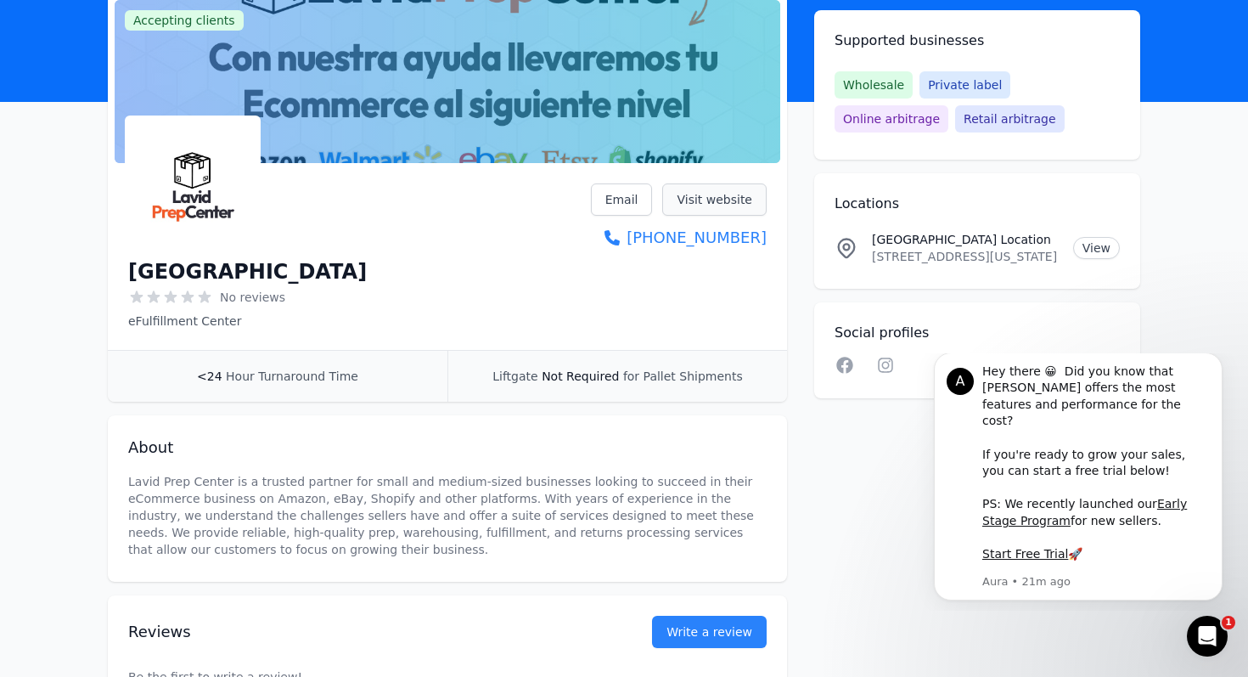
click at [749, 195] on link "Visit website" at bounding box center [714, 199] width 104 height 32
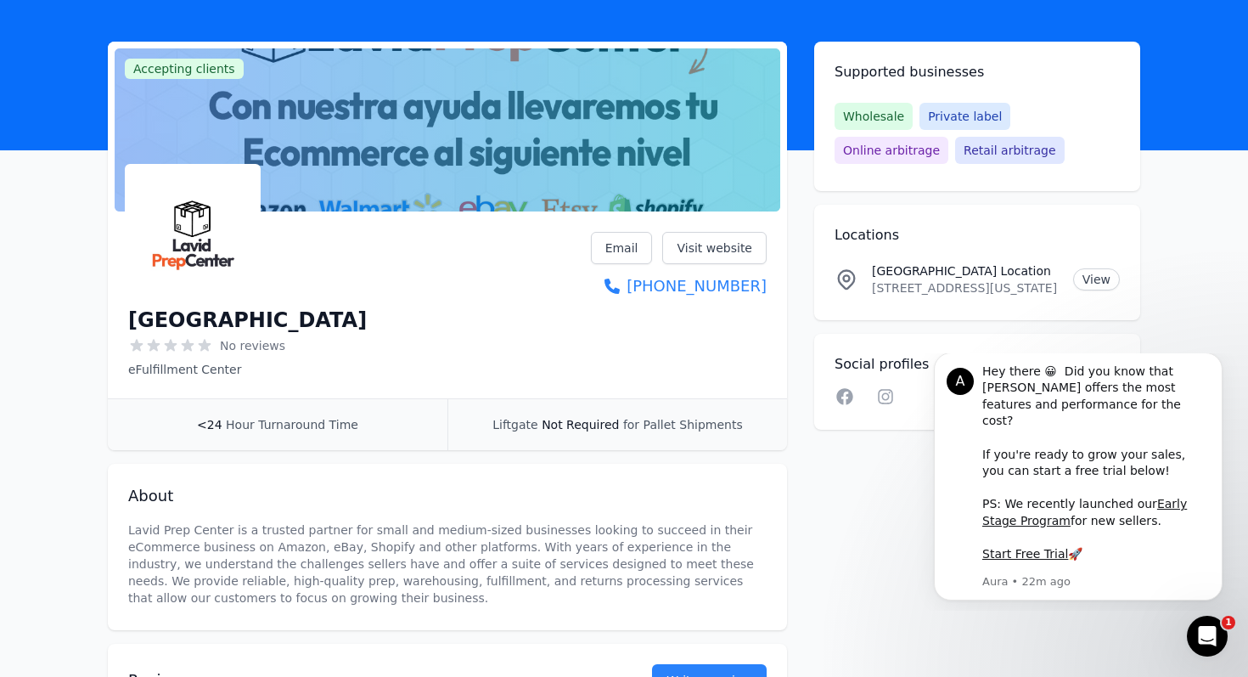
scroll to position [59, 0]
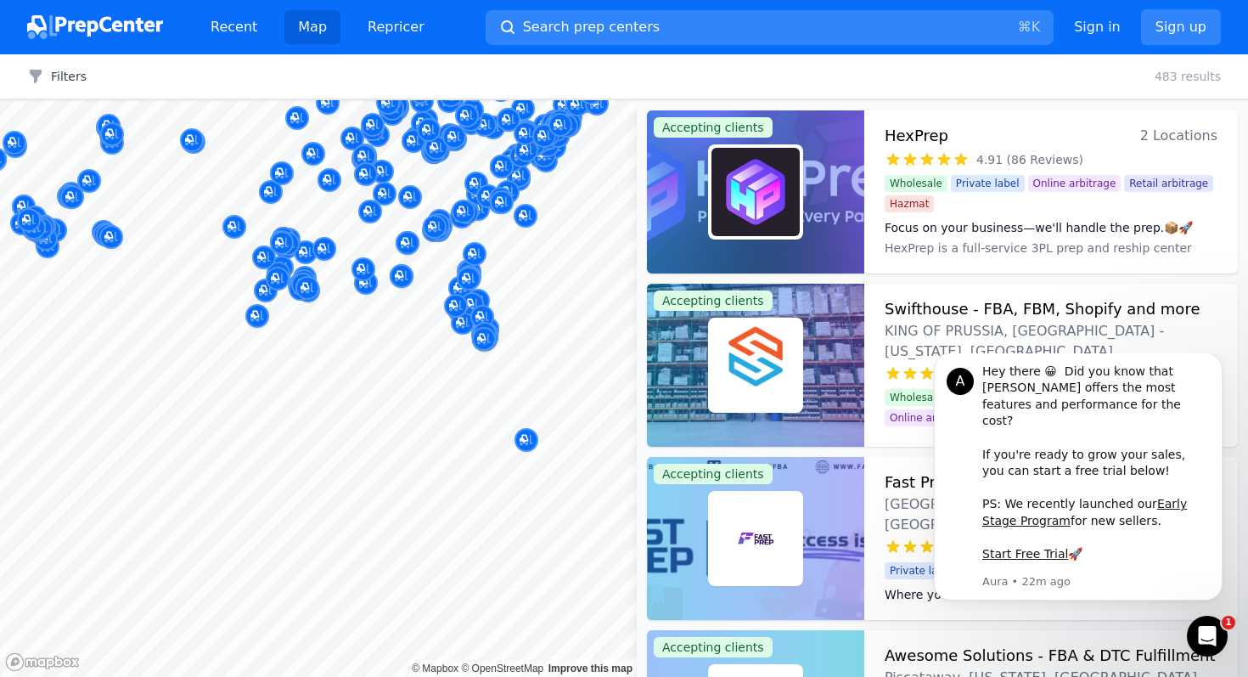
click at [537, 352] on body "Recent Map Repricer Search prep centers ⌘ K Open main menu Sign in Sign up Filt…" at bounding box center [624, 338] width 1248 height 677
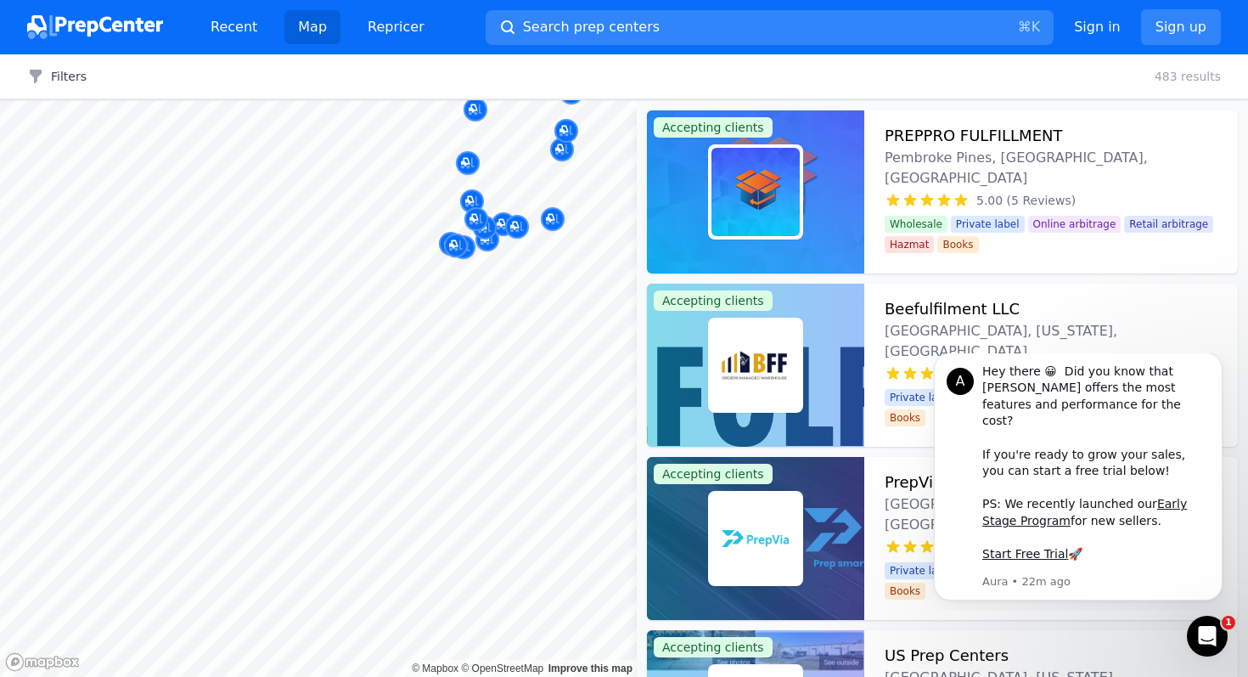
click at [487, 298] on body "Recent Map Repricer Search prep centers ⌘ K Open main menu Sign in Sign up Filt…" at bounding box center [624, 338] width 1248 height 677
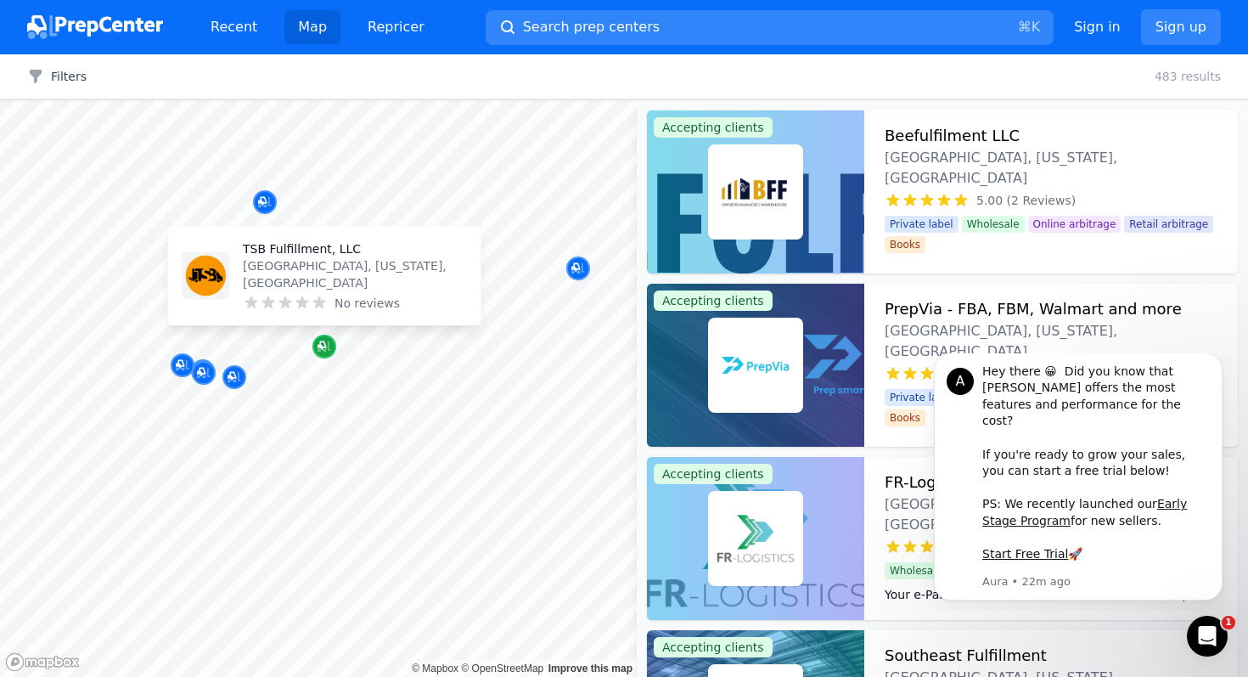
click at [329, 348] on icon "Map marker" at bounding box center [325, 346] width 14 height 17
click at [296, 257] on p "TSB Fulfillment, LLC" at bounding box center [355, 248] width 224 height 17
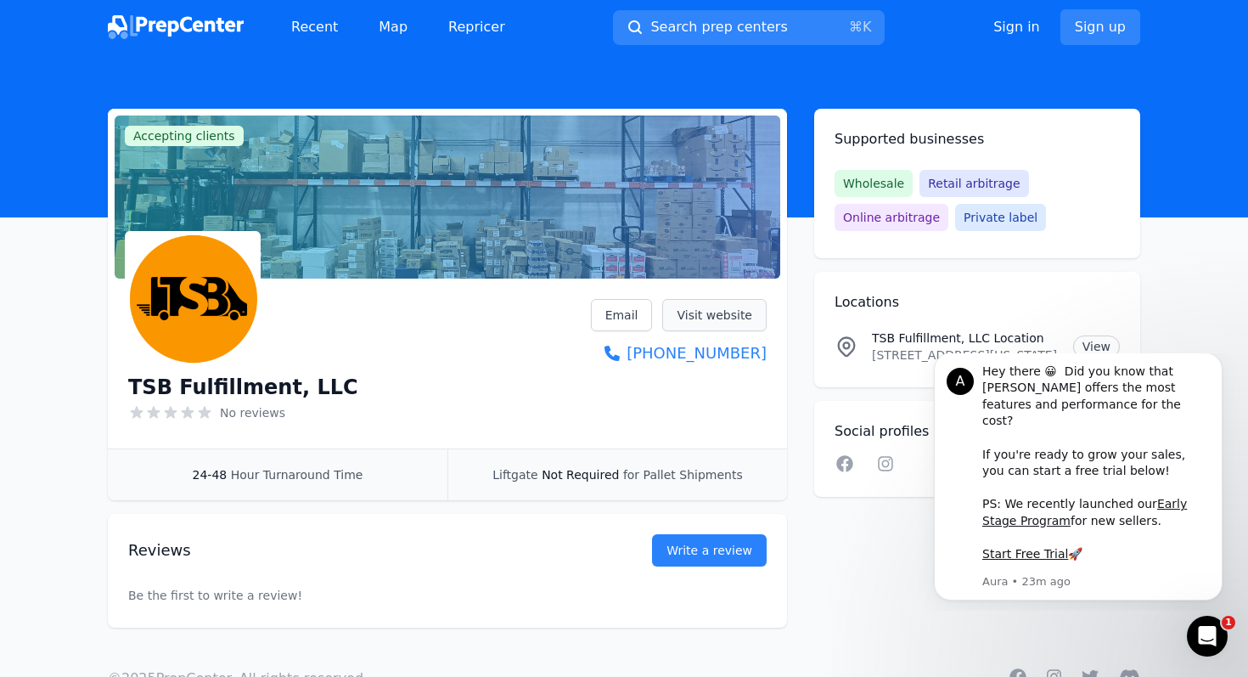
click at [718, 314] on link "Visit website" at bounding box center [714, 315] width 104 height 32
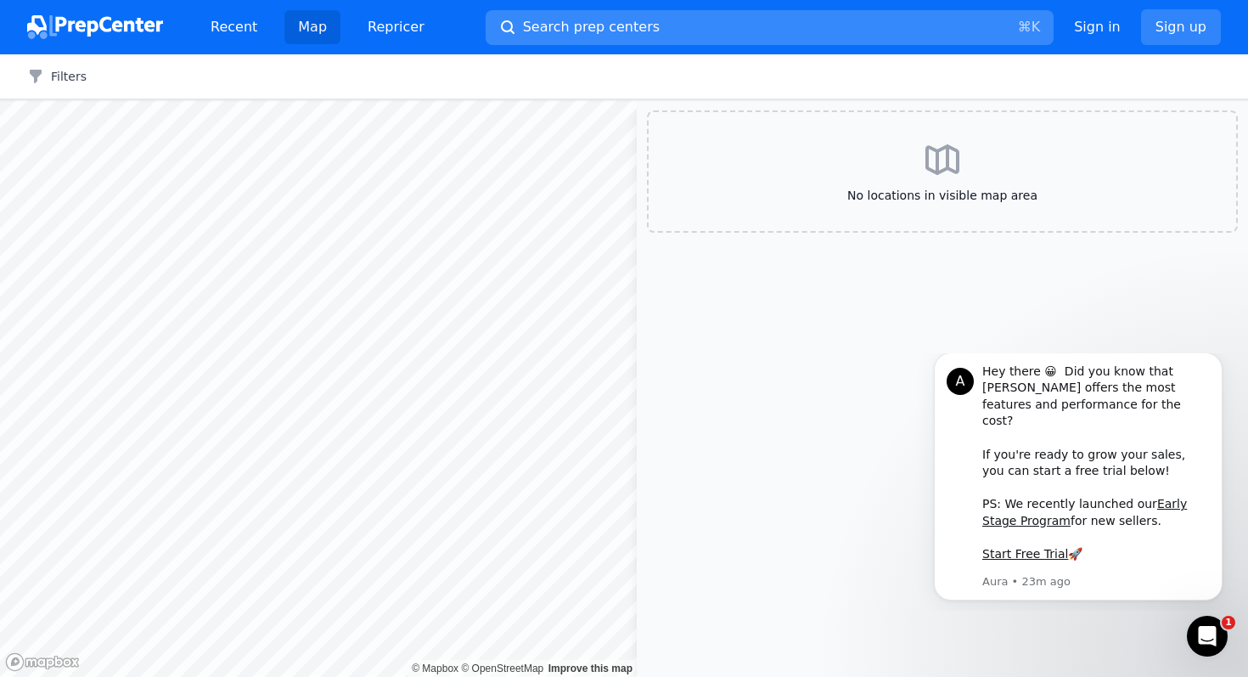
click at [494, 42] on div "Recent Map Repricer Search prep centers ⌘ K Open main menu Sign in Sign up Filt…" at bounding box center [624, 338] width 1248 height 677
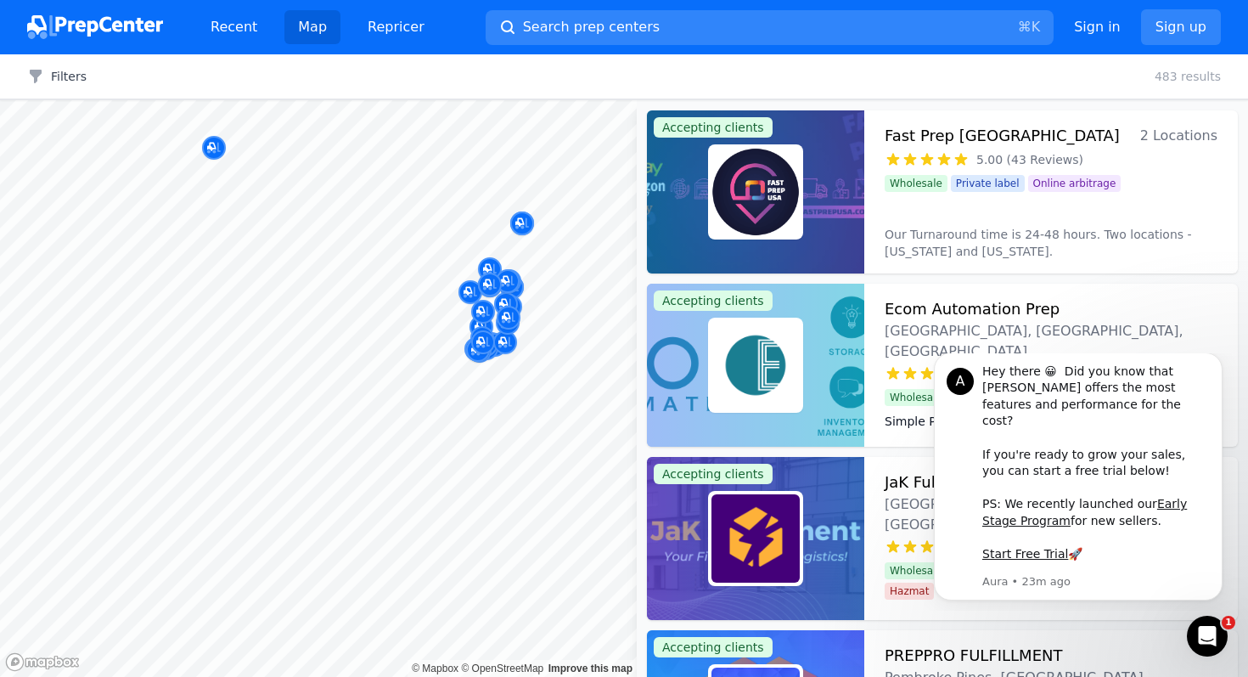
click at [499, 89] on div "Filters Filters Clear all 483 results Map © Mapbox © OpenStreetMap Improve this…" at bounding box center [624, 365] width 1248 height 622
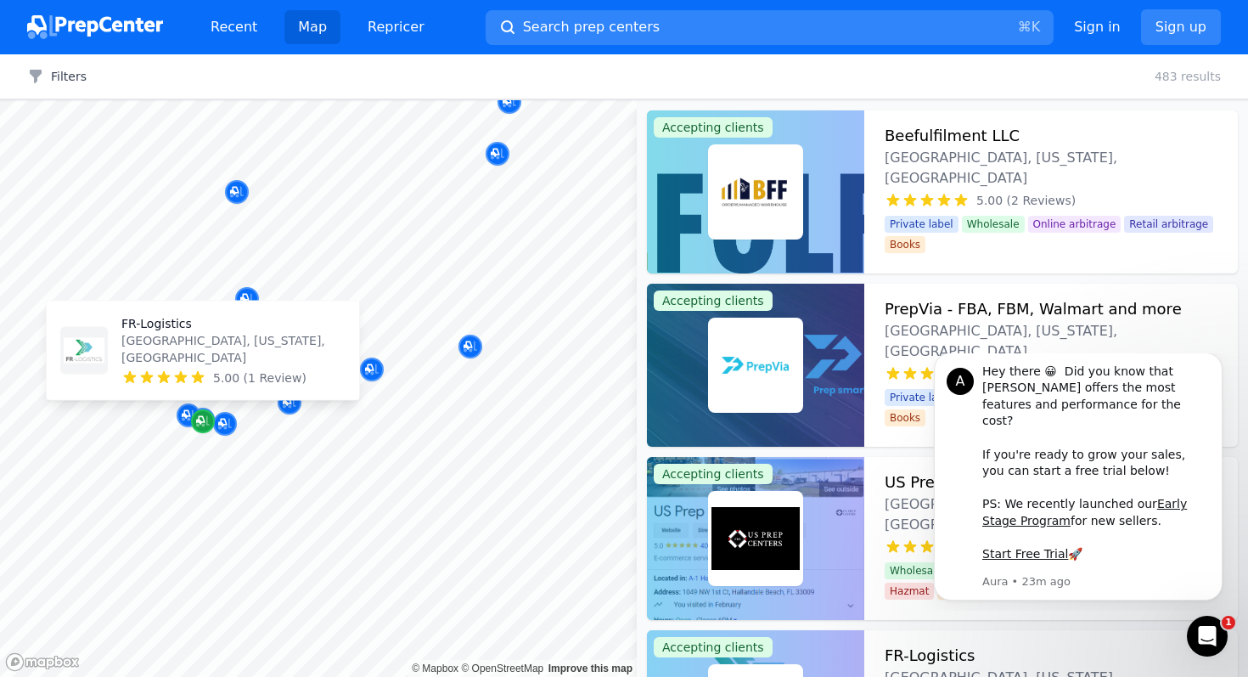
click at [203, 423] on icon "Map marker" at bounding box center [203, 421] width 14 height 17
click at [177, 332] on p "FR-Logistics" at bounding box center [233, 323] width 224 height 17
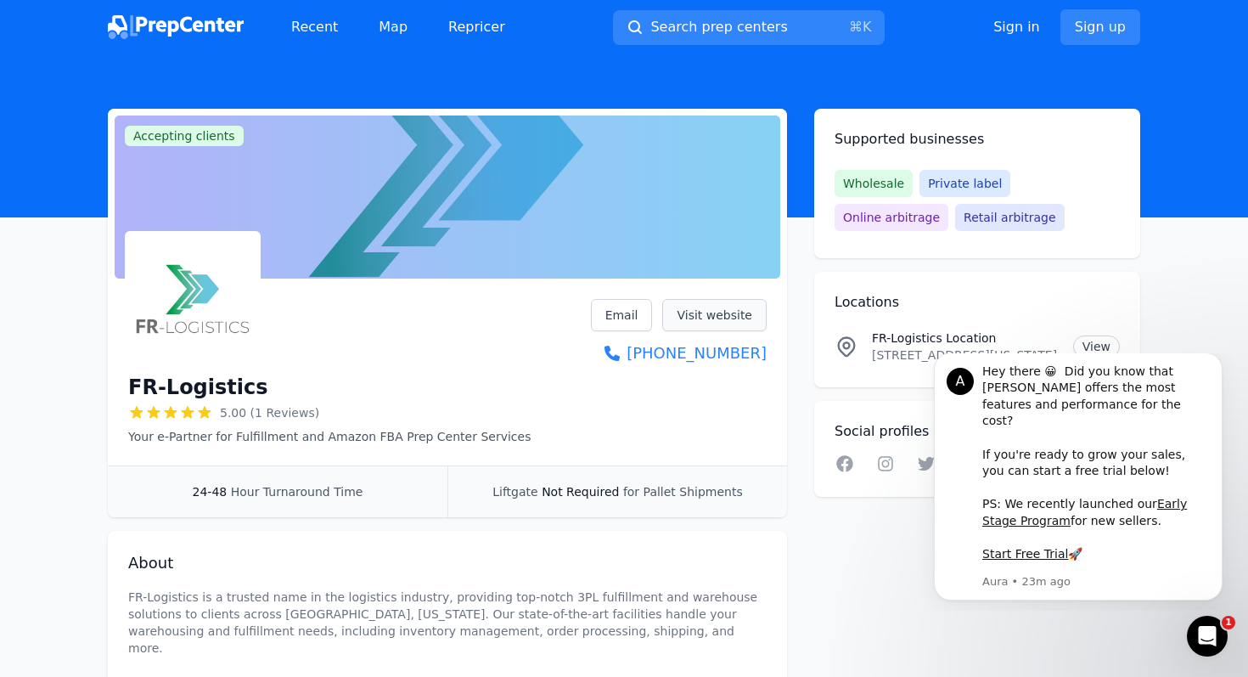
click at [714, 313] on link "Visit website" at bounding box center [714, 315] width 104 height 32
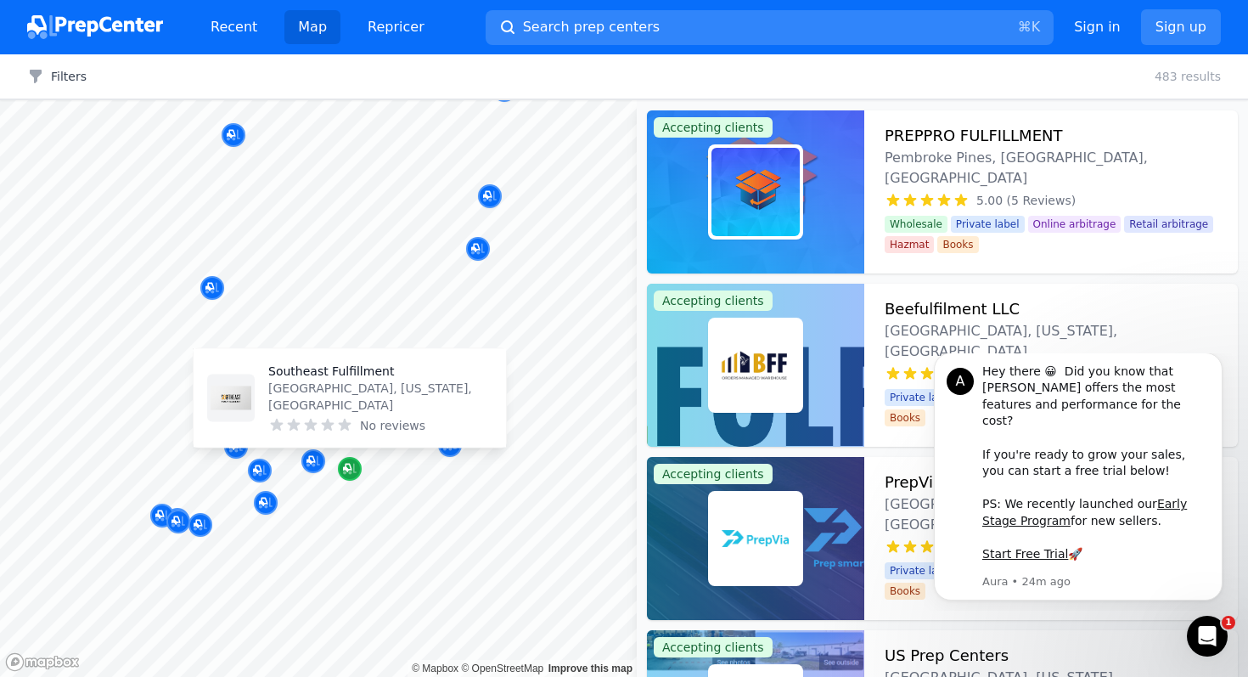
click at [349, 471] on icon "Map marker" at bounding box center [350, 469] width 14 height 11
click at [352, 380] on p "Southeast Fulfillment" at bounding box center [380, 371] width 224 height 17
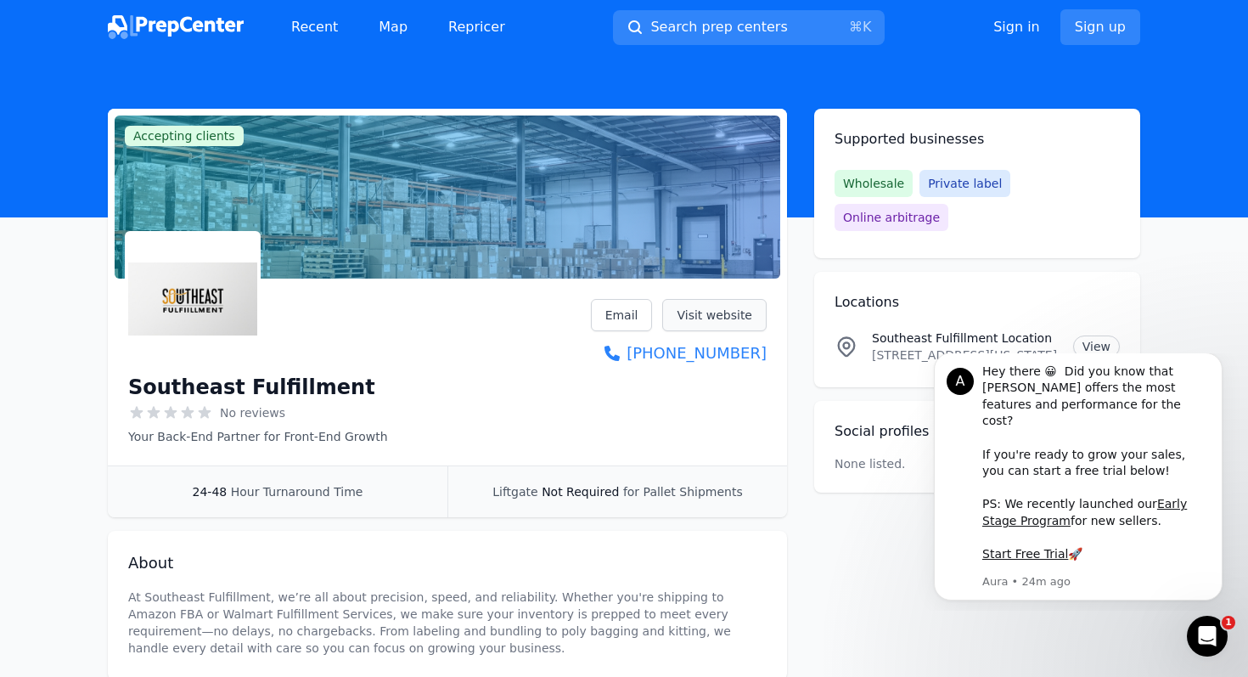
click at [733, 312] on link "Visit website" at bounding box center [714, 315] width 104 height 32
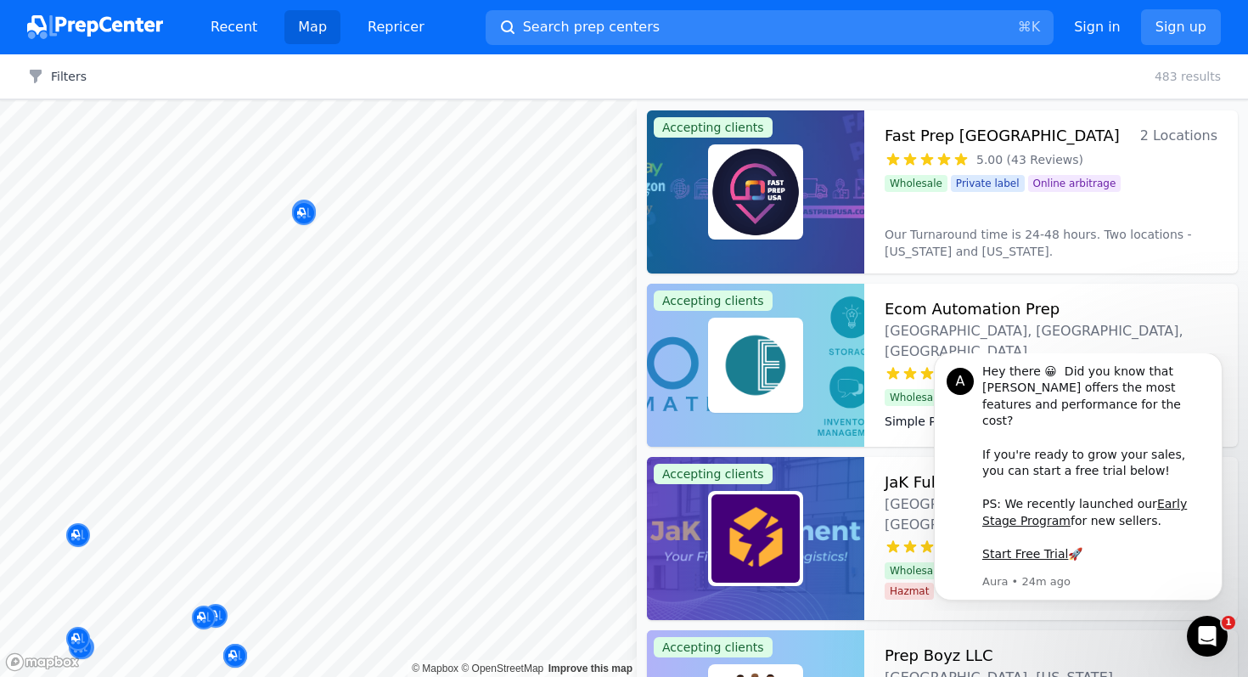
click at [381, 0] on html "Recent Map Repricer Search prep centers ⌘ K Open main menu Sign in Sign up Filt…" at bounding box center [624, 338] width 1248 height 677
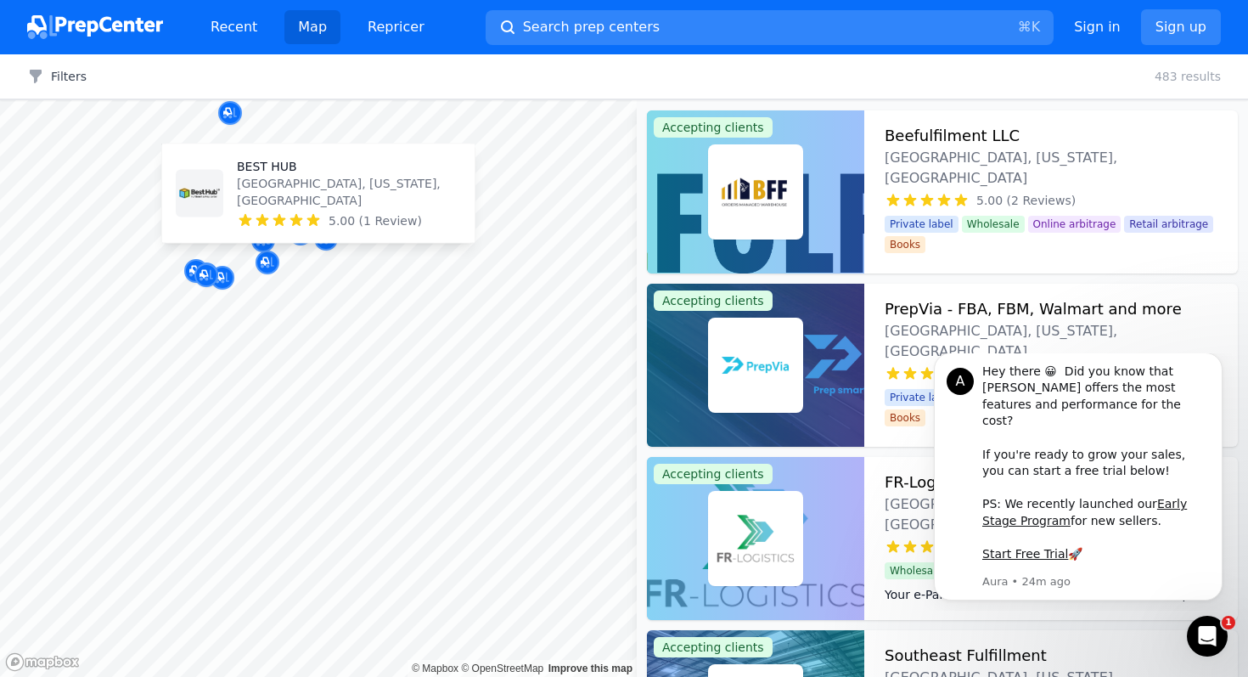
click at [369, 175] on body "Recent Map Repricer Search prep centers ⌘ K Open main menu Sign in Sign up Filt…" at bounding box center [624, 338] width 1248 height 677
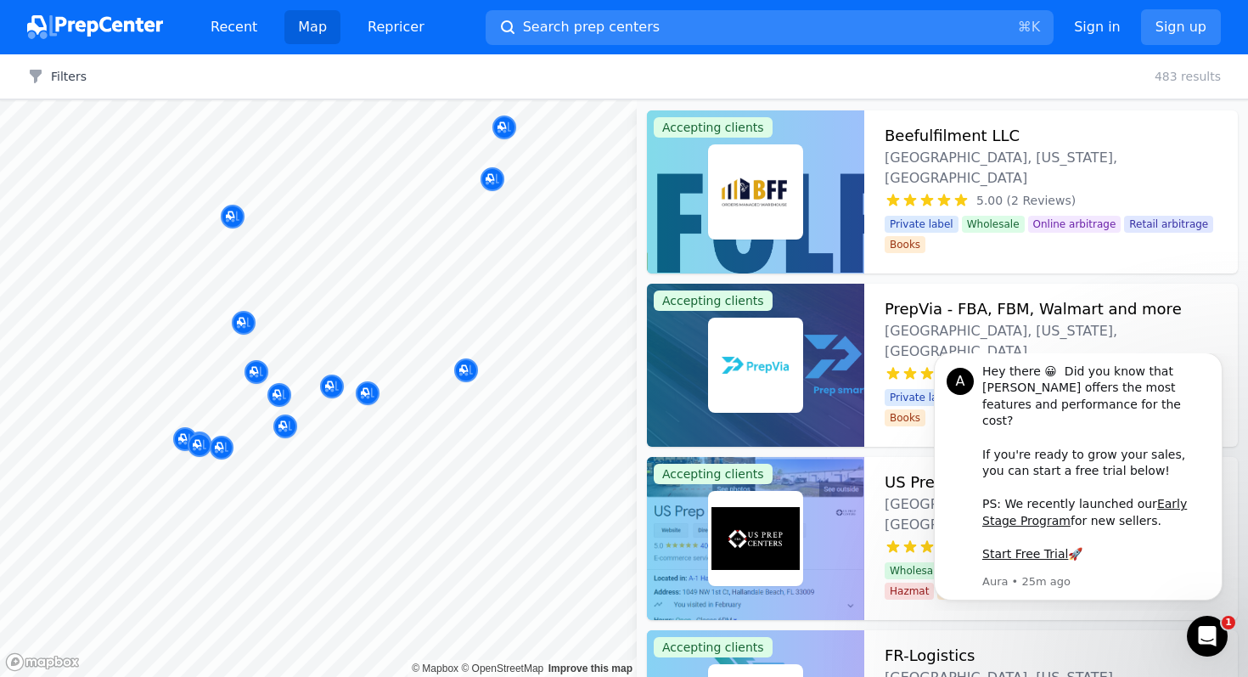
click at [389, 313] on body "Recent Map Repricer Search prep centers ⌘ K Open main menu Sign in Sign up Filt…" at bounding box center [624, 338] width 1248 height 677
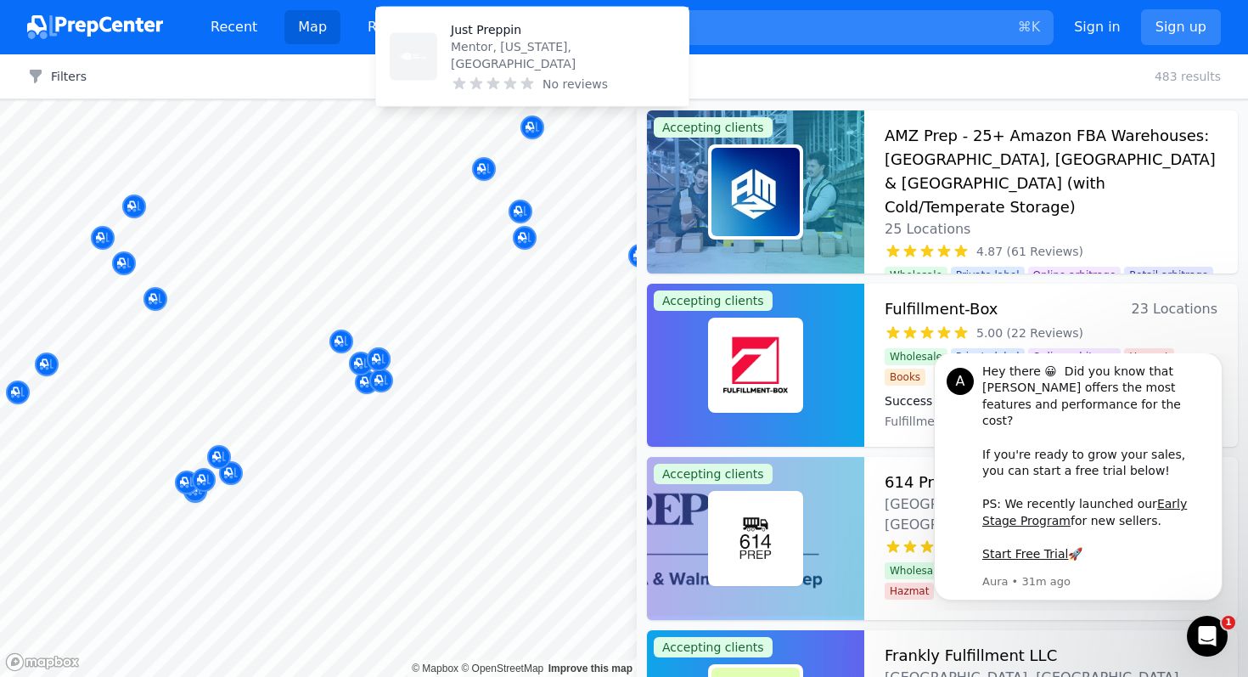
click at [499, 38] on p "Just Preppin" at bounding box center [563, 29] width 224 height 17
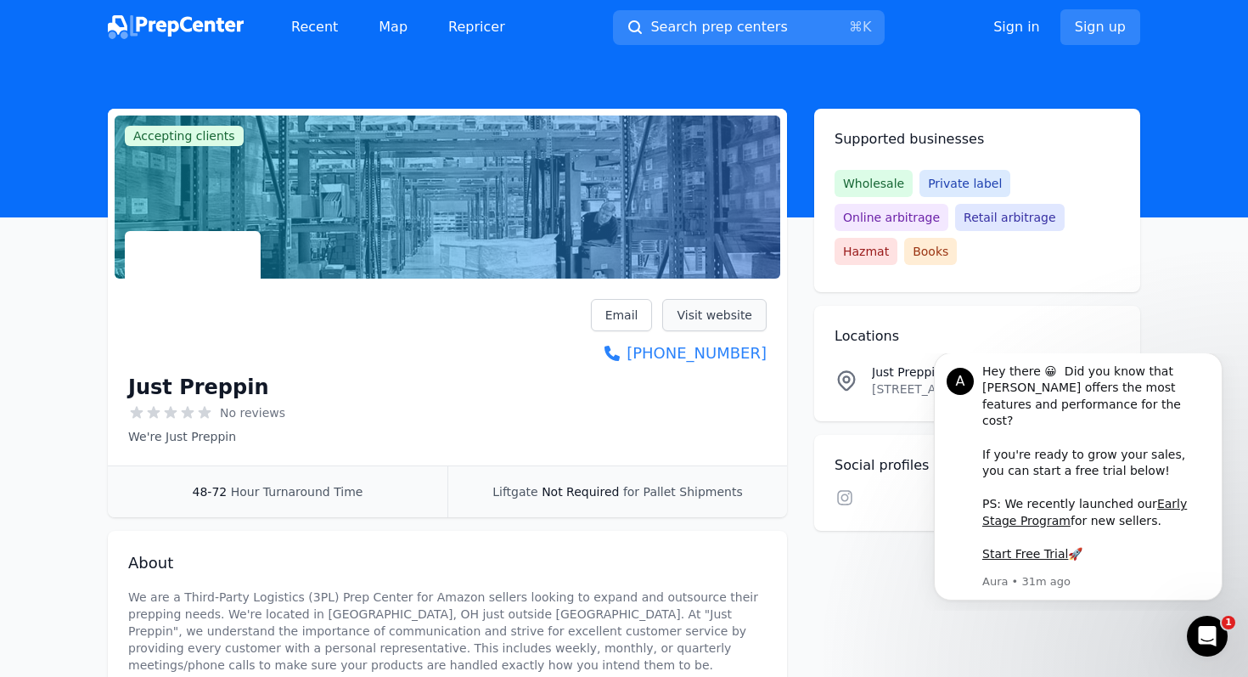
click at [704, 318] on link "Visit website" at bounding box center [714, 315] width 104 height 32
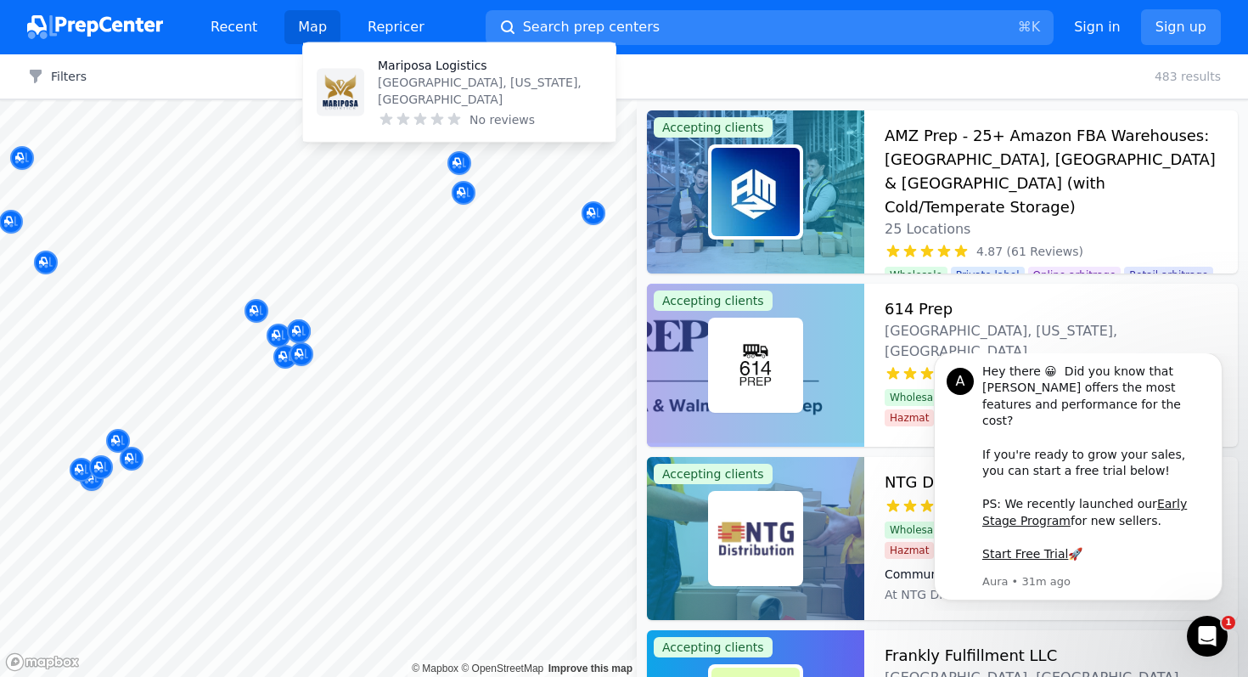
click at [433, 74] on p "Mariposa Logistics" at bounding box center [490, 65] width 224 height 17
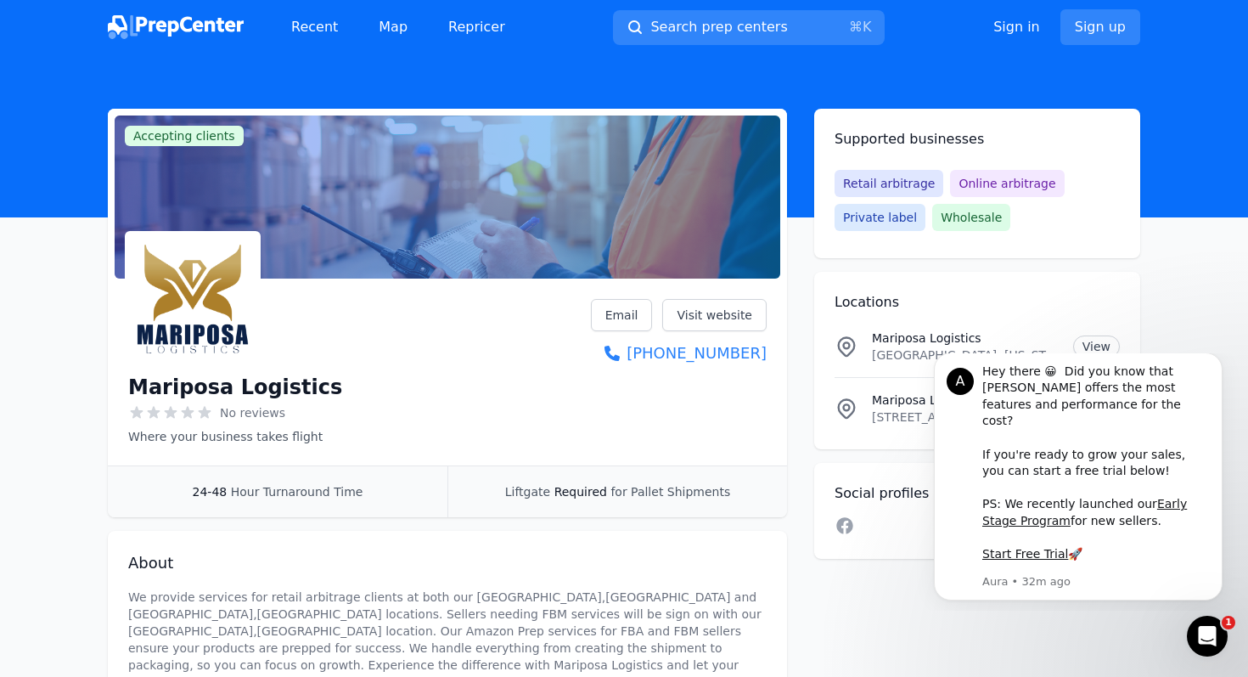
scroll to position [1, 0]
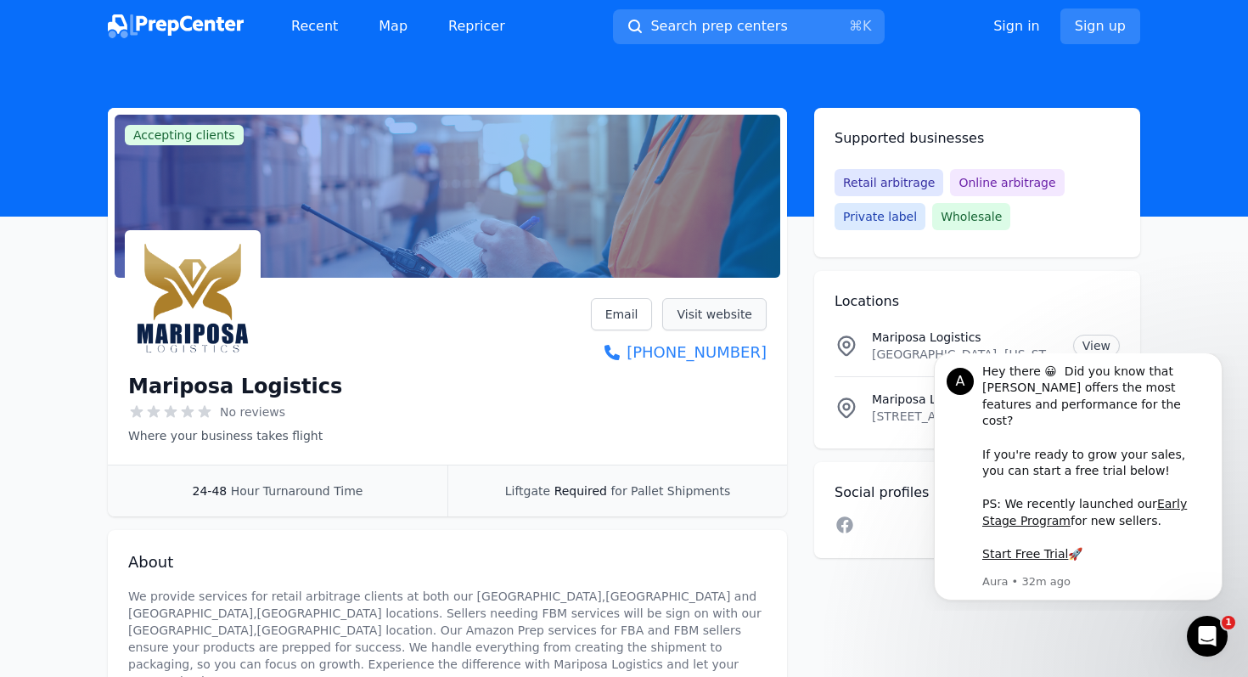
click at [720, 311] on link "Visit website" at bounding box center [714, 314] width 104 height 32
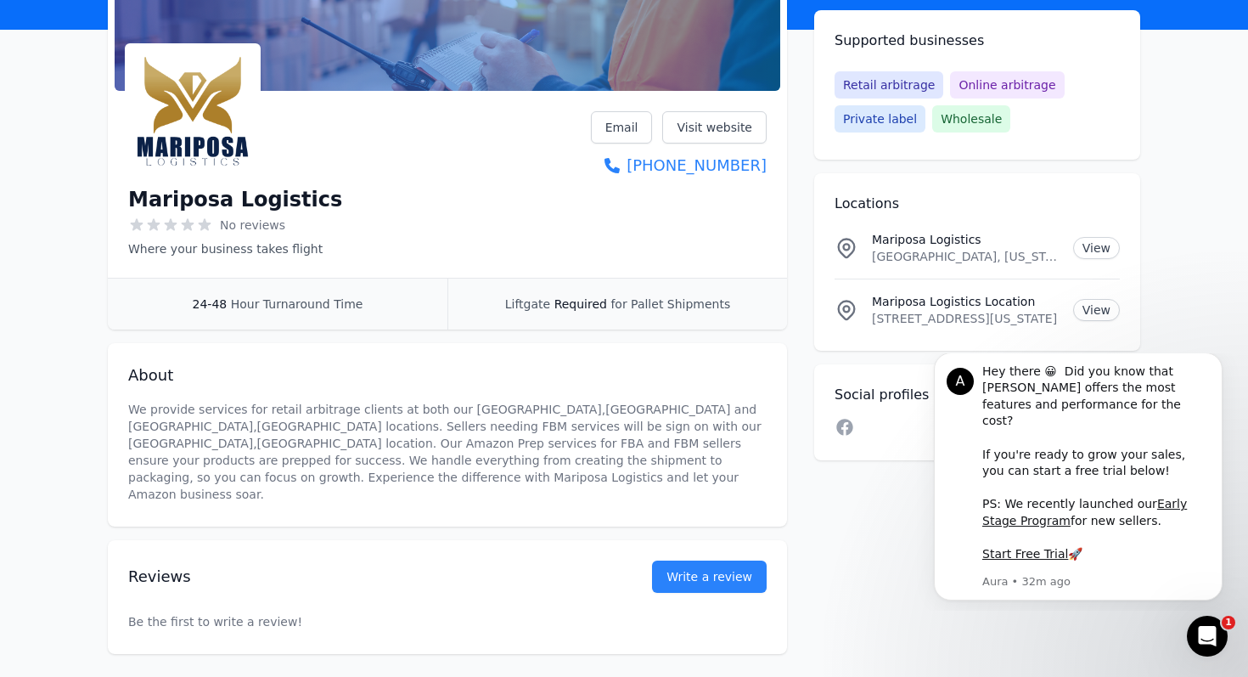
scroll to position [233, 0]
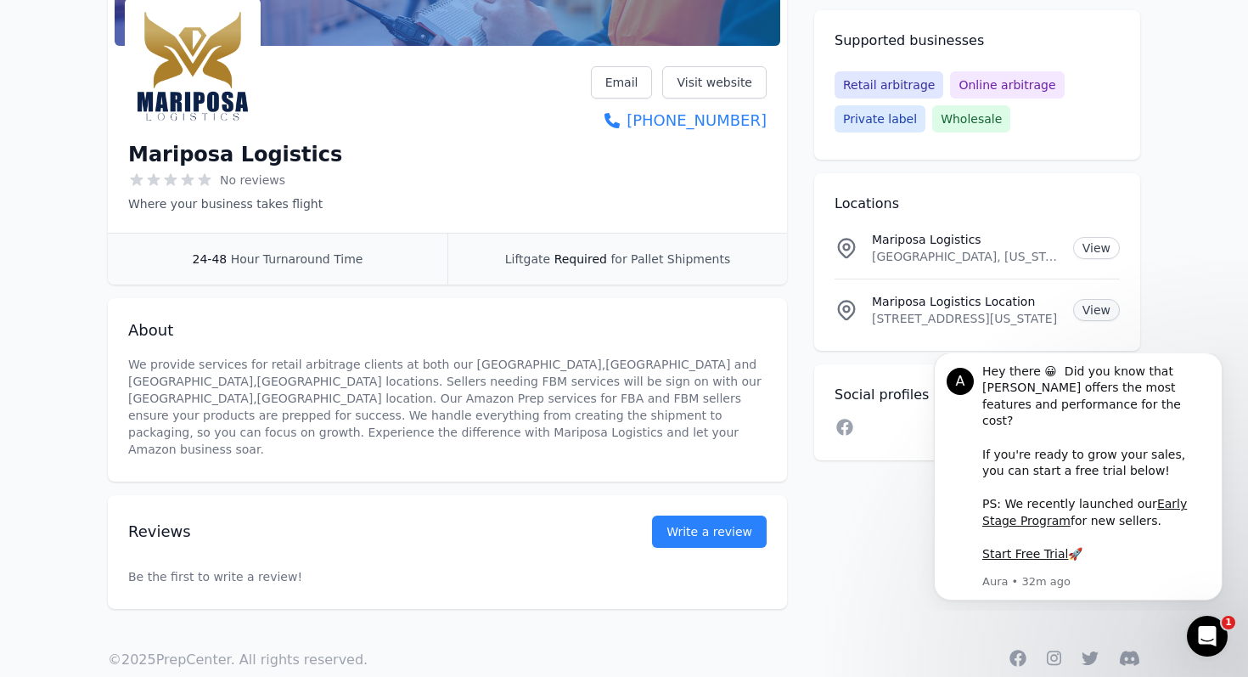
click at [1107, 313] on link "View" at bounding box center [1096, 310] width 47 height 22
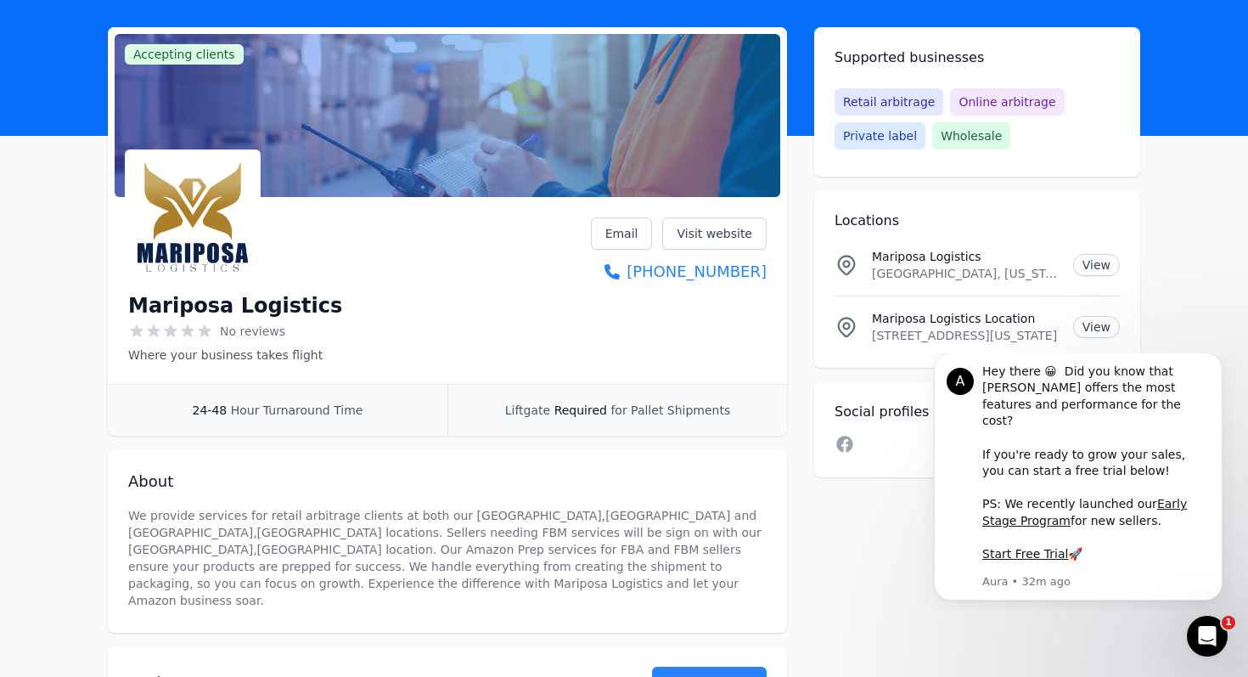
scroll to position [0, 0]
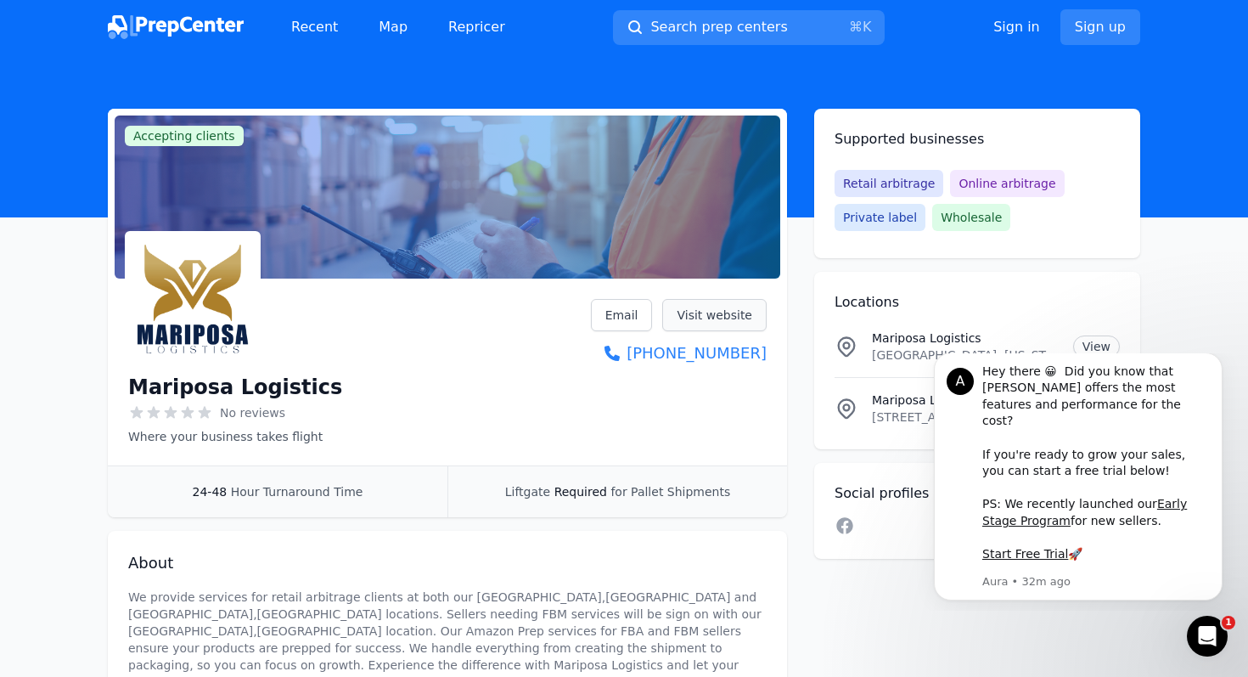
click at [694, 324] on link "Visit website" at bounding box center [714, 315] width 104 height 32
